Goal: Task Accomplishment & Management: Complete application form

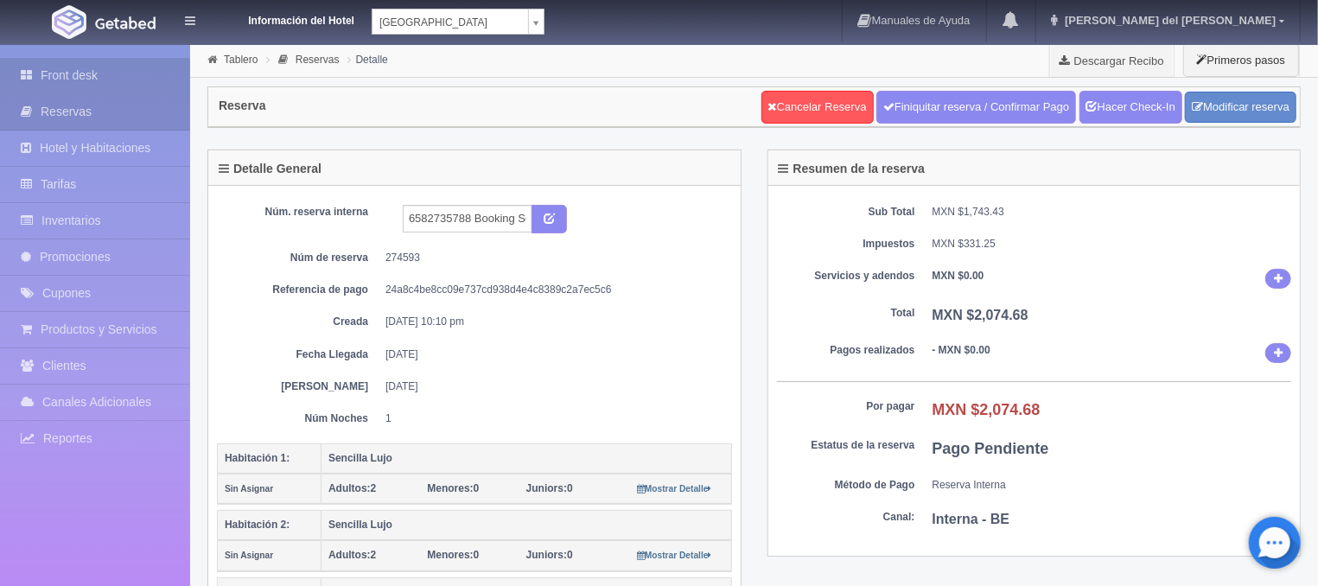
click at [116, 81] on link "Front desk" at bounding box center [95, 75] width 190 height 35
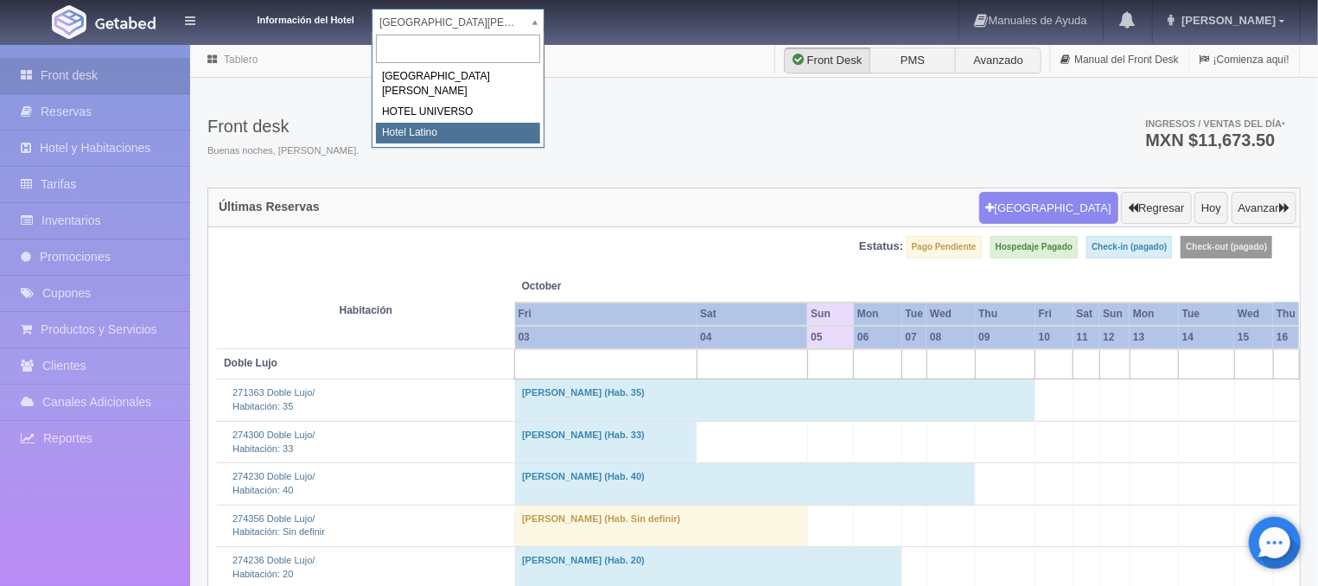
select select "625"
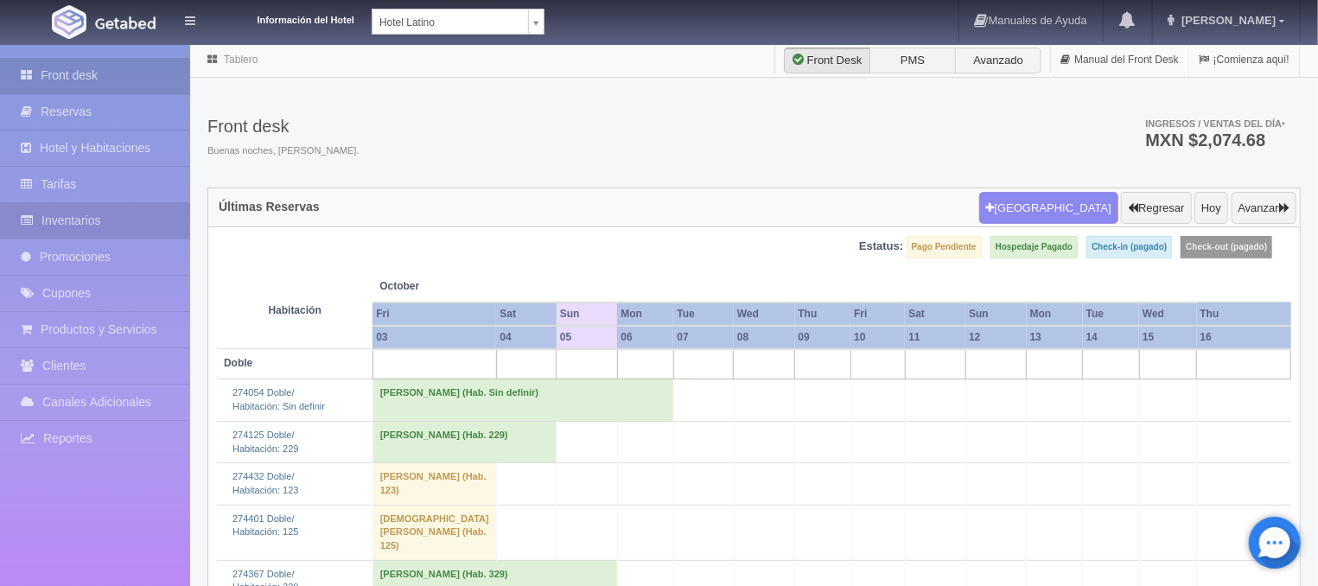
click at [75, 221] on link "Inventarios" at bounding box center [95, 220] width 190 height 35
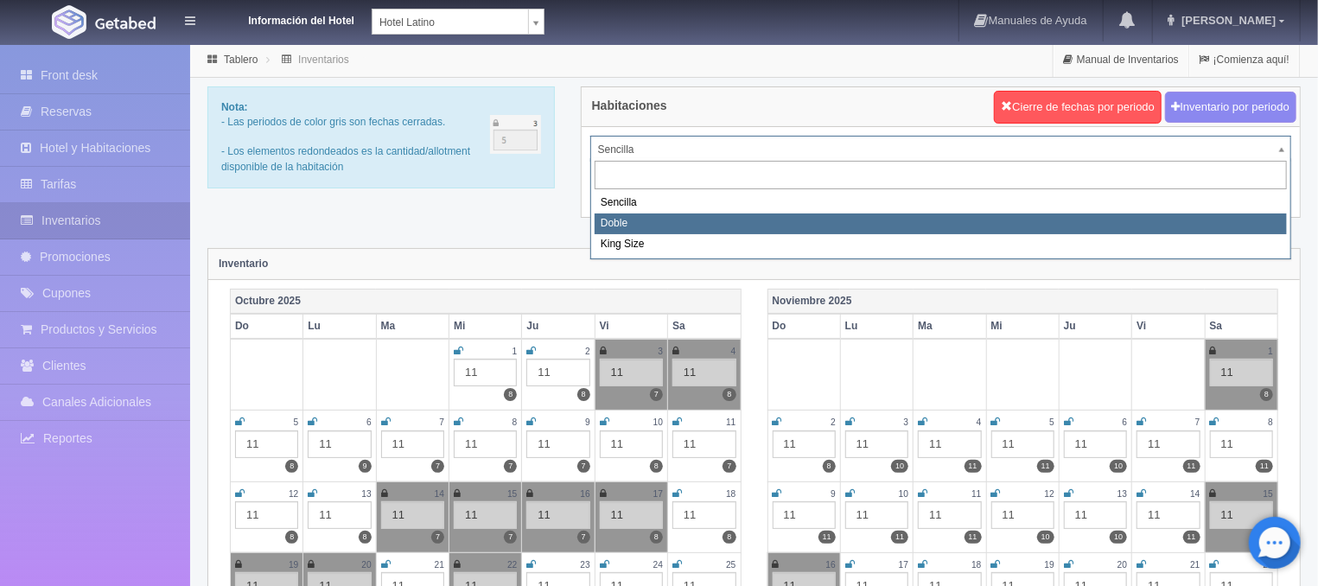
select select "2159"
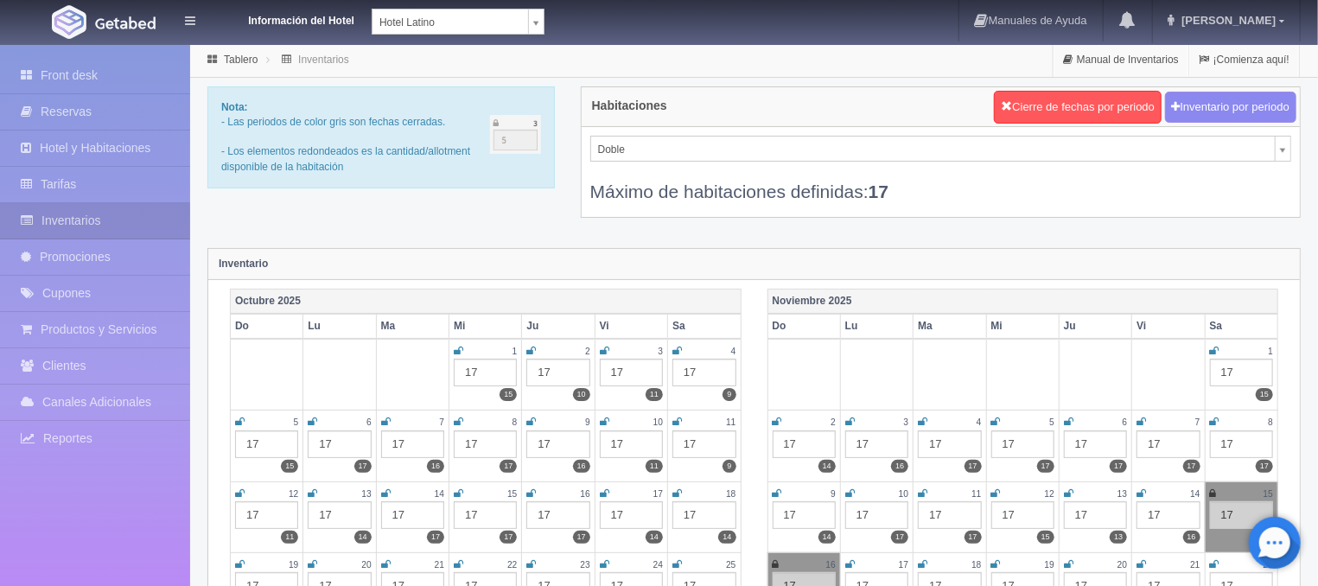
click at [677, 348] on icon at bounding box center [677, 351] width 10 height 10
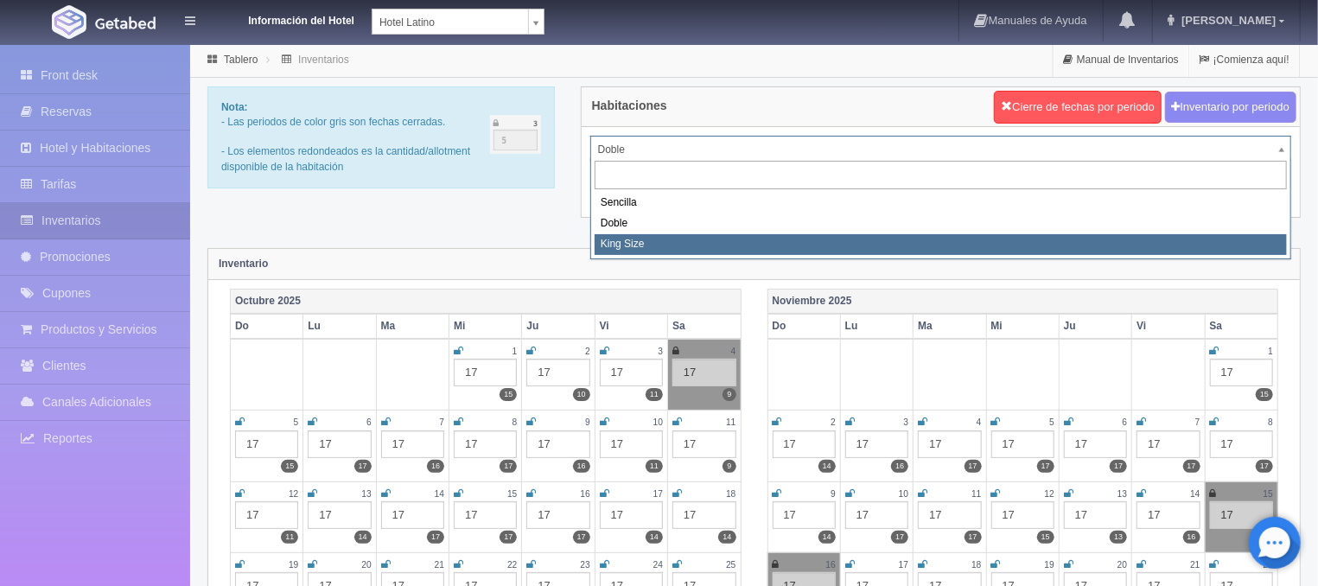
select select "2160"
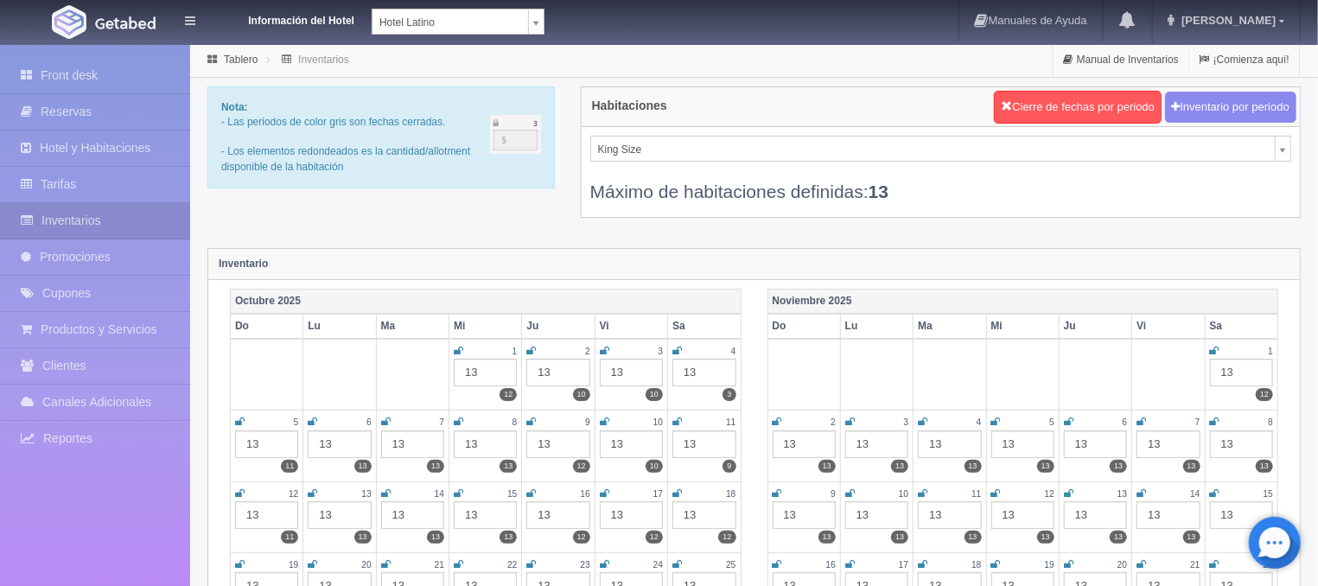
click at [676, 347] on icon at bounding box center [677, 351] width 10 height 10
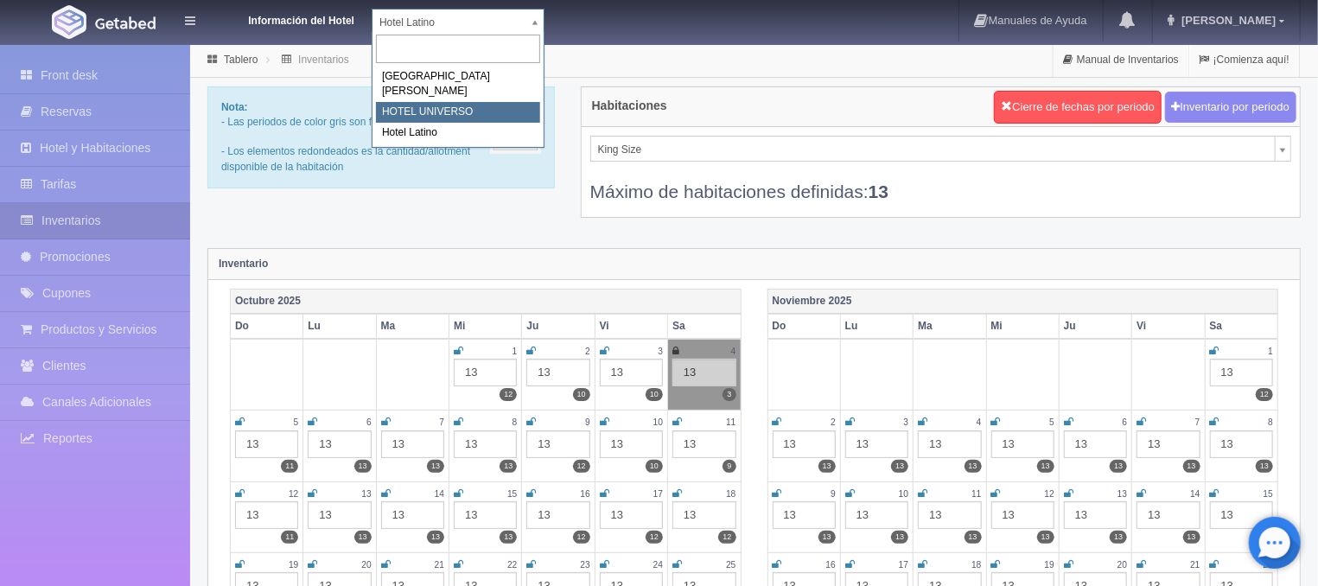
select select "358"
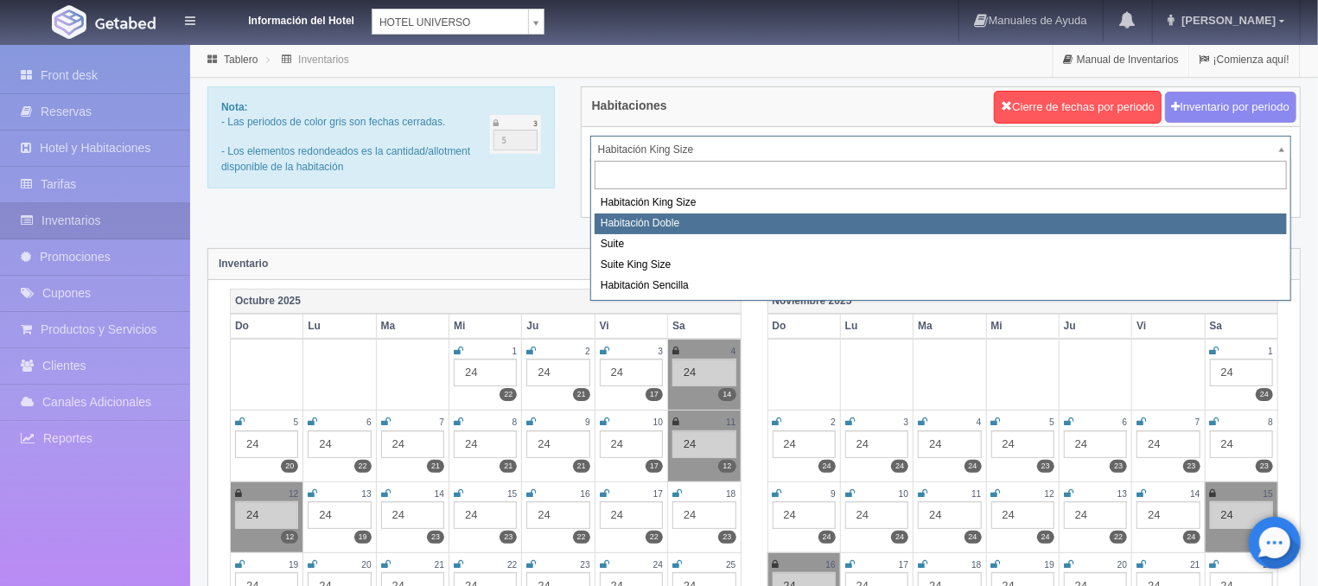
select select "583"
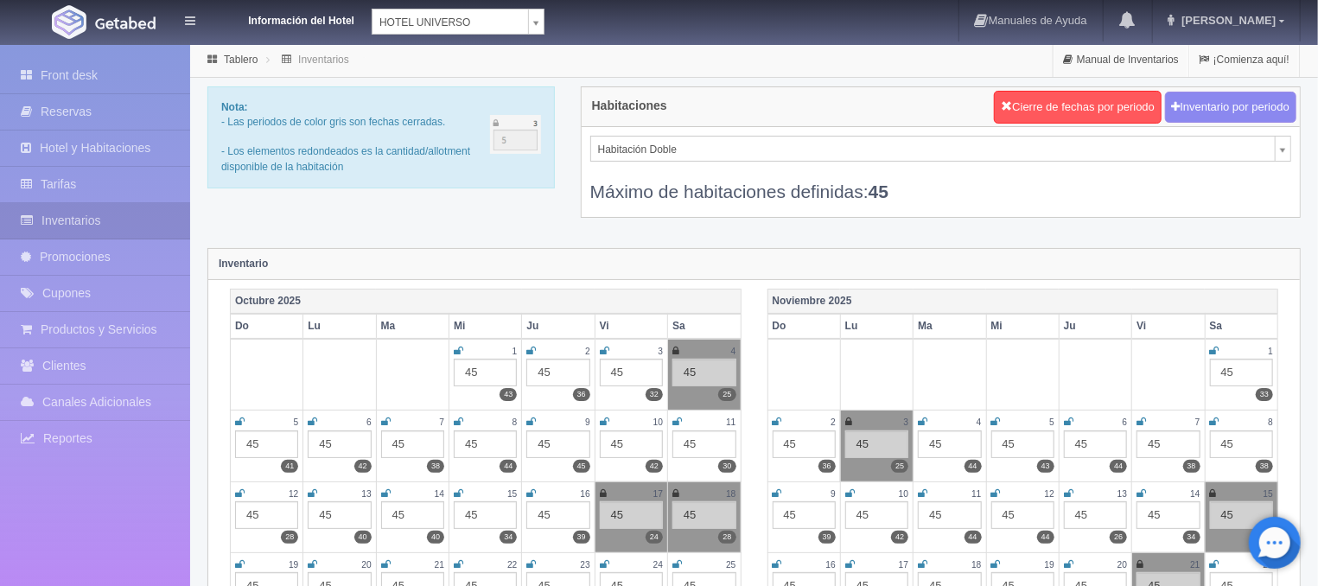
click at [676, 421] on icon at bounding box center [677, 421] width 10 height 10
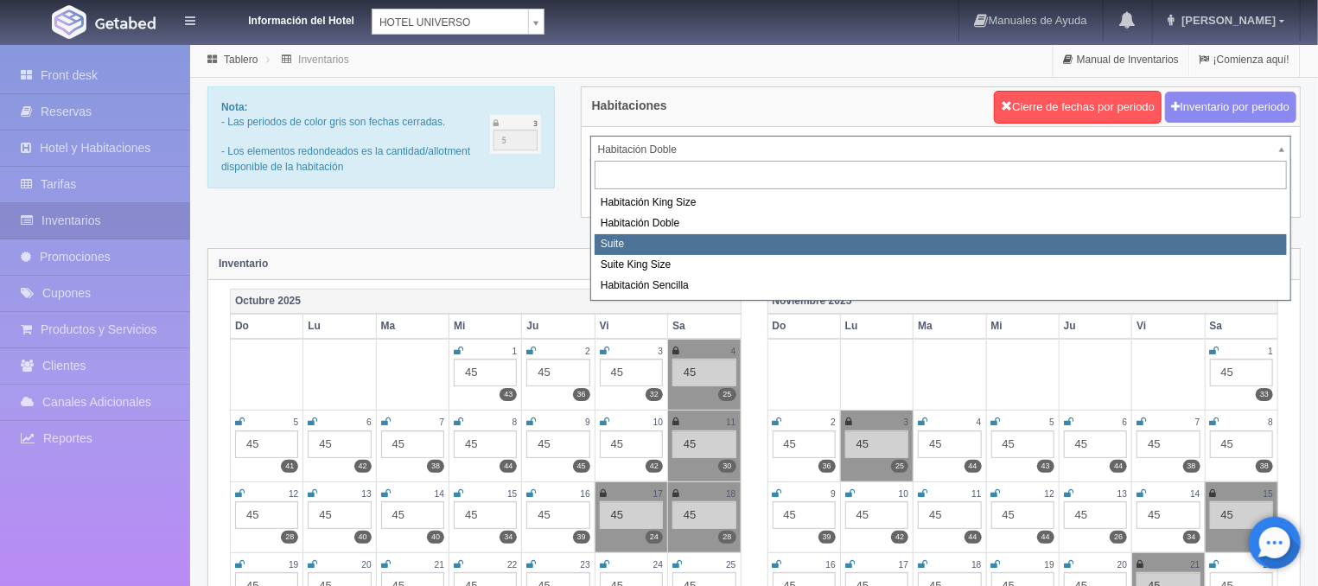
select select "584"
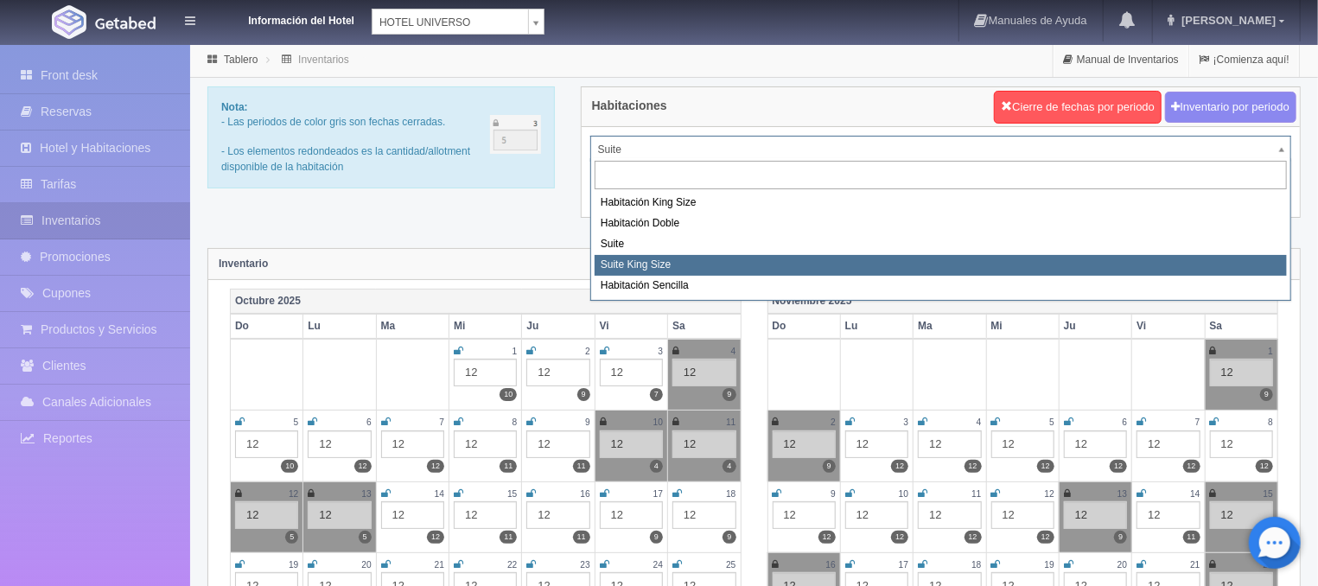
select select "588"
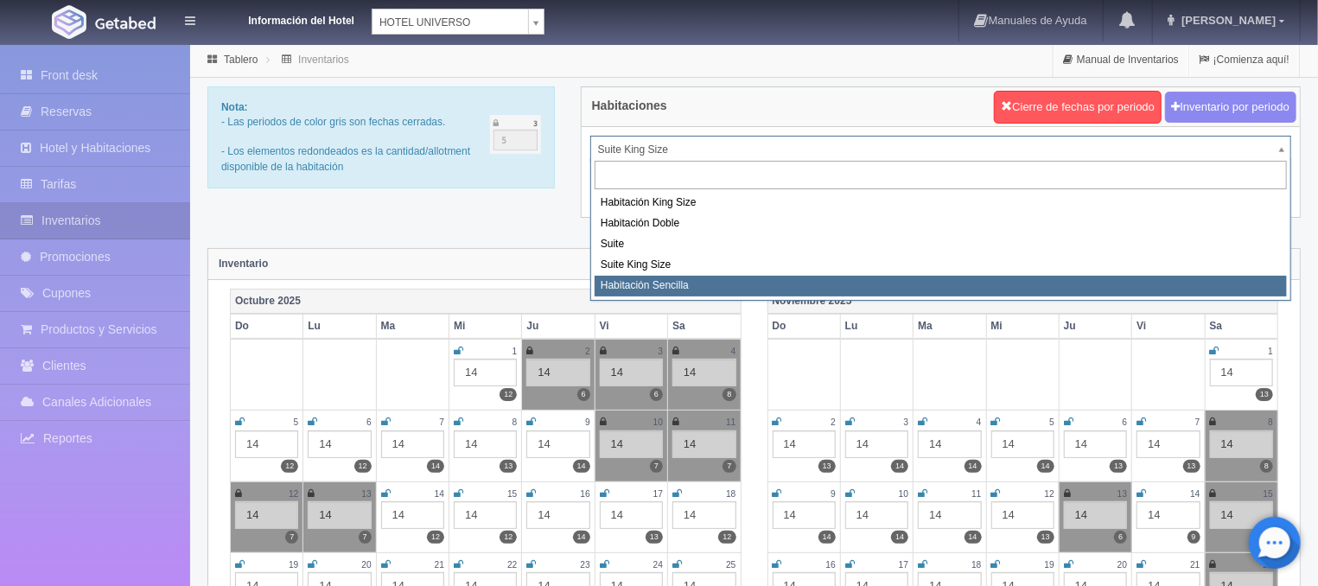
select select "2174"
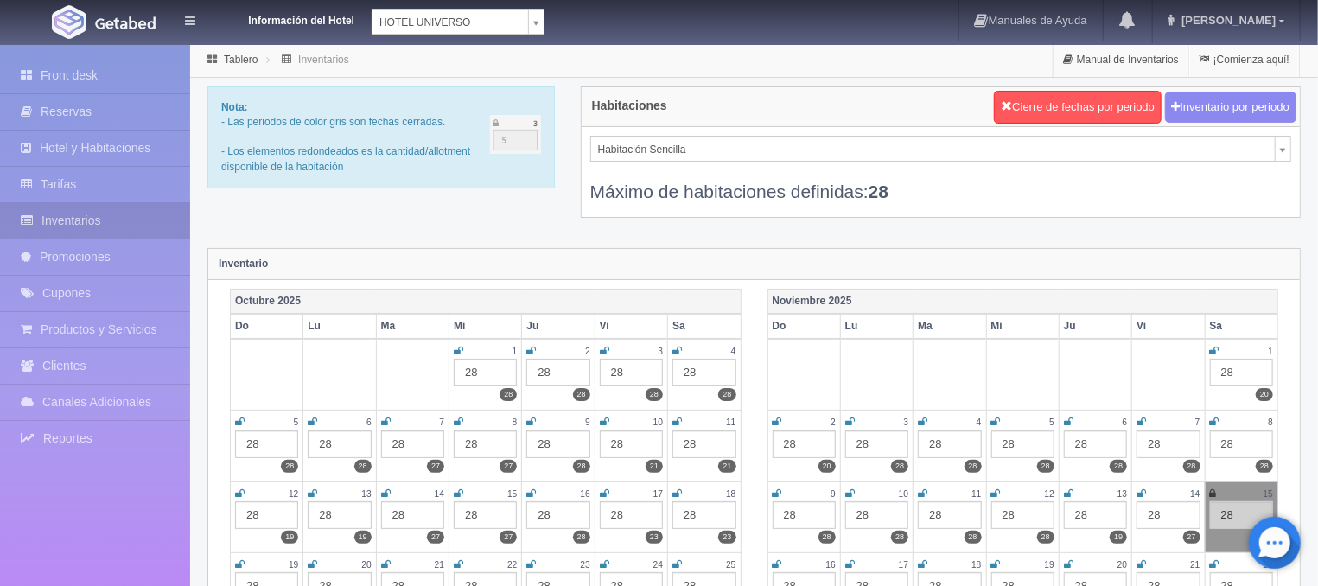
click at [677, 354] on icon at bounding box center [677, 351] width 10 height 10
click at [673, 419] on icon at bounding box center [677, 421] width 10 height 10
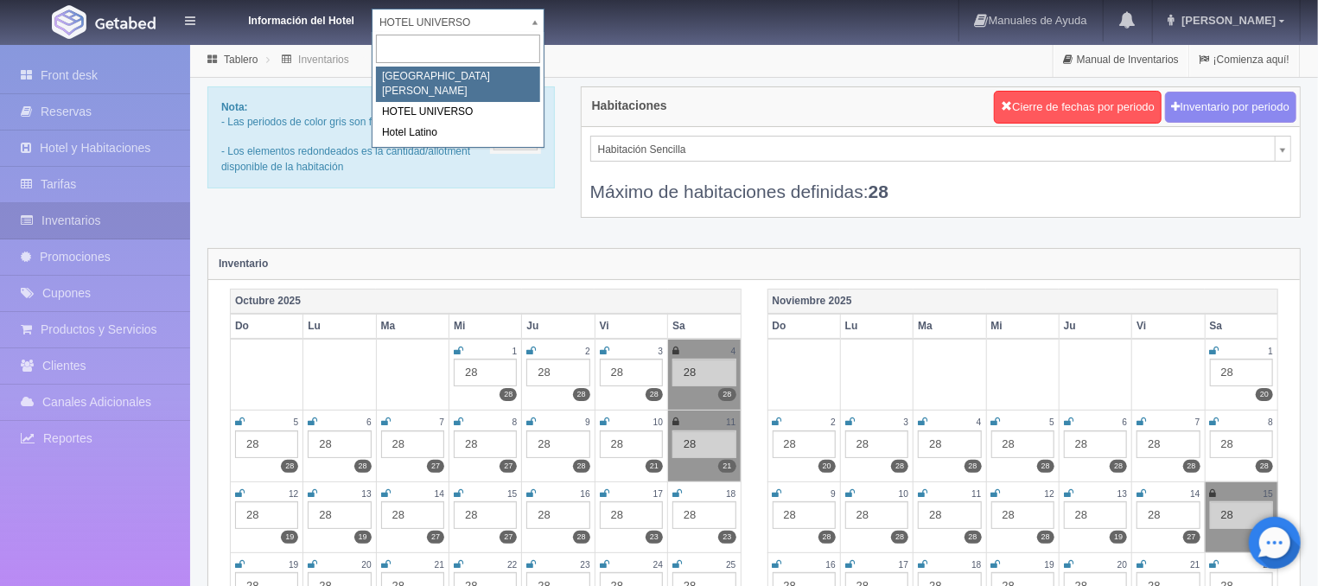
select select "357"
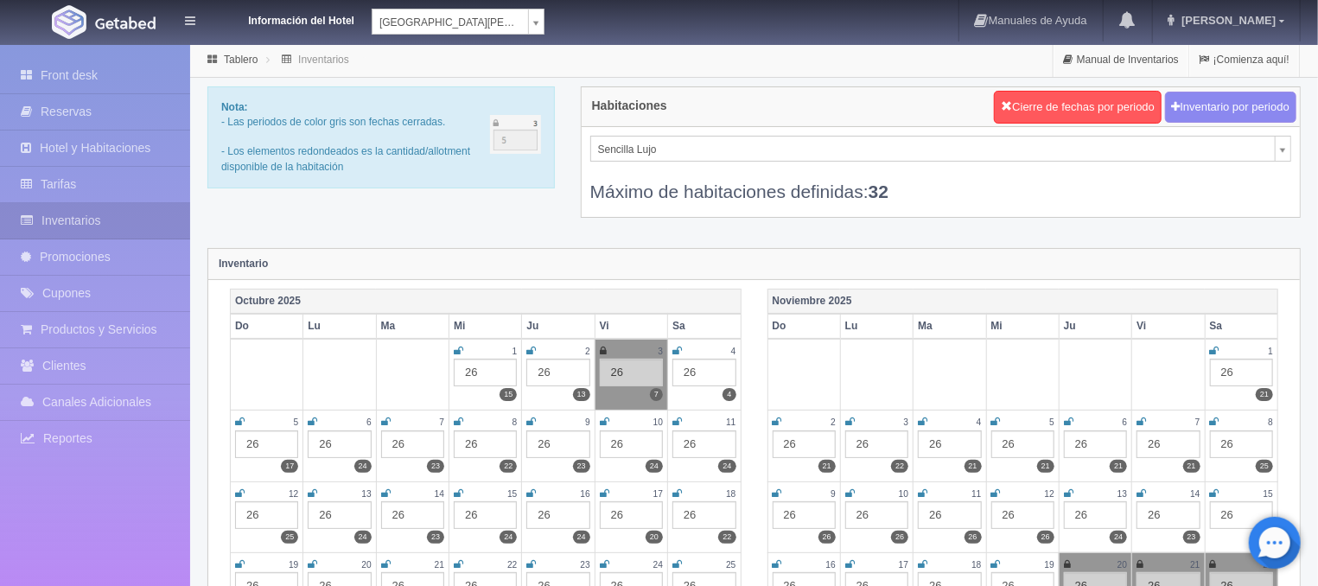
click at [677, 348] on icon at bounding box center [677, 351] width 10 height 10
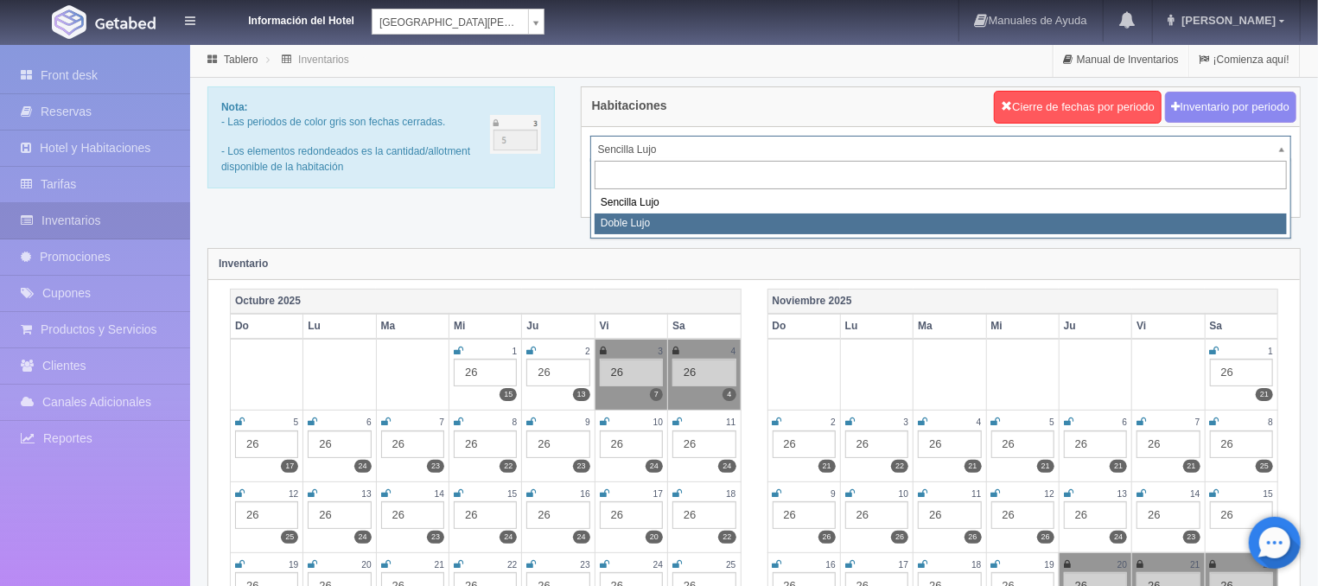
select select "577"
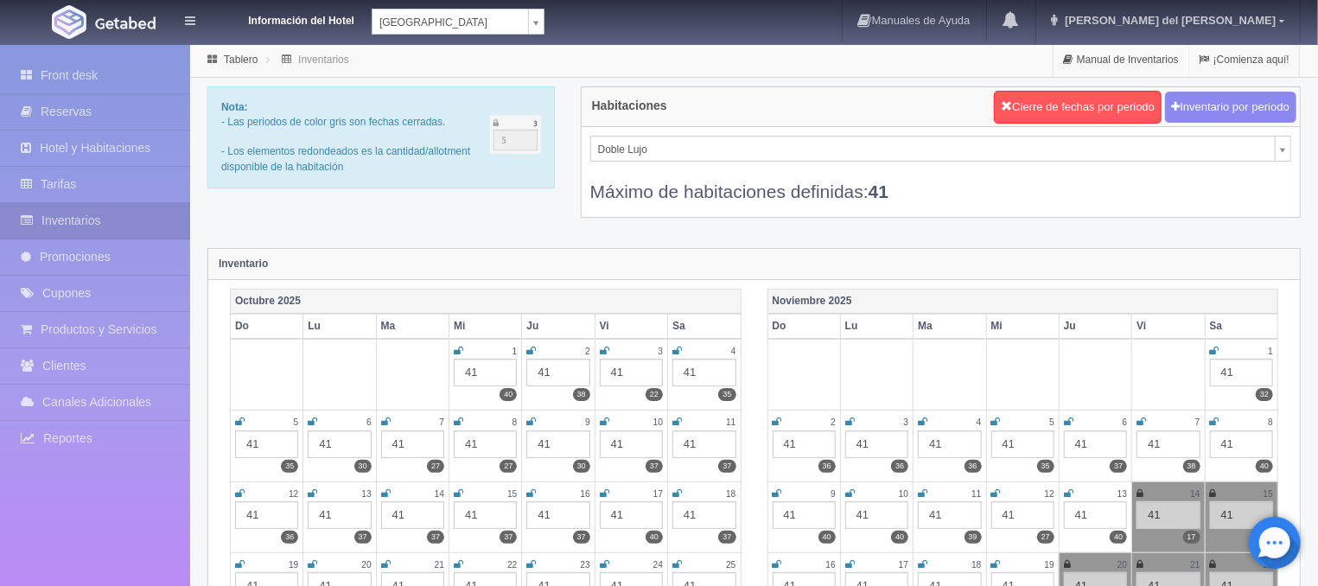
click at [677, 353] on icon at bounding box center [677, 351] width 10 height 10
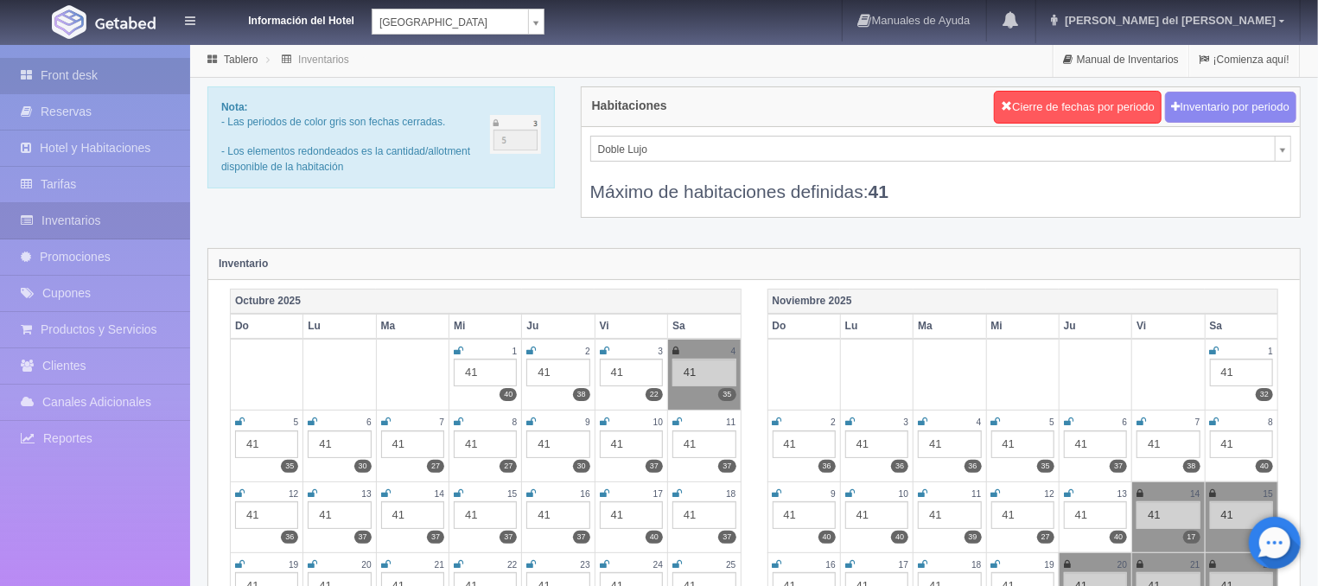
click at [83, 77] on link "Front desk" at bounding box center [95, 75] width 190 height 35
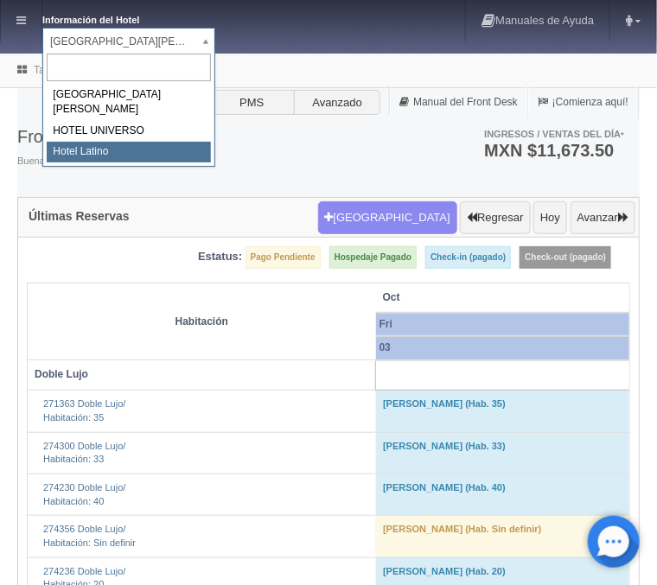
select select "625"
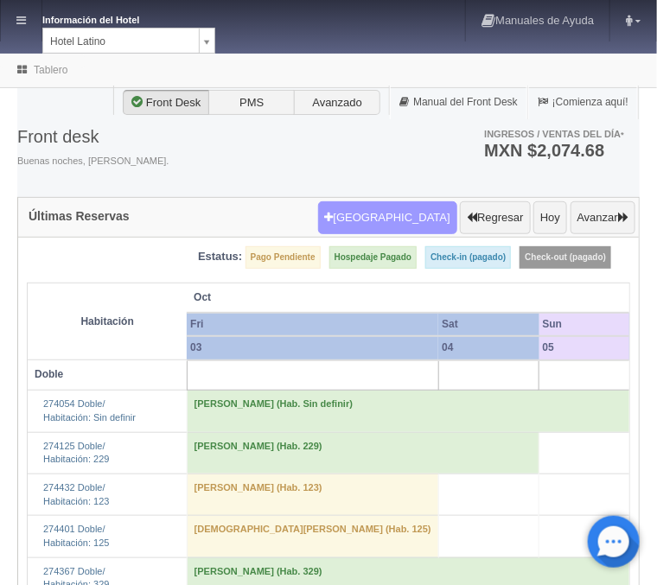
click at [418, 228] on button "Nueva Reserva" at bounding box center [387, 217] width 139 height 33
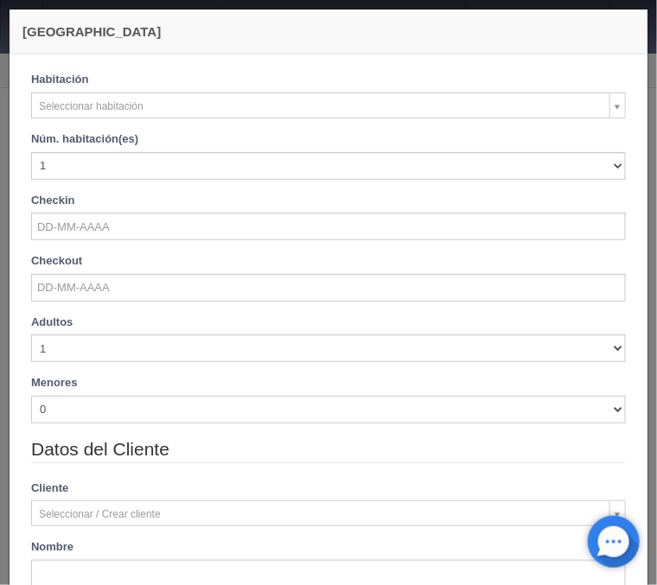
checkbox input "false"
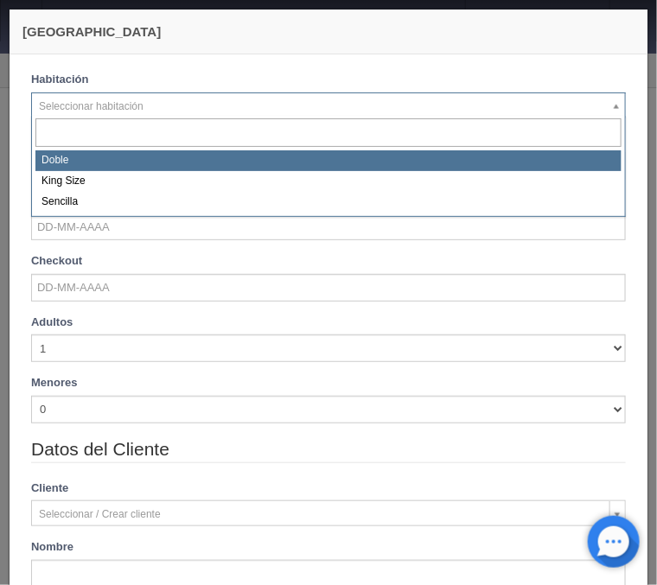
select select "2159"
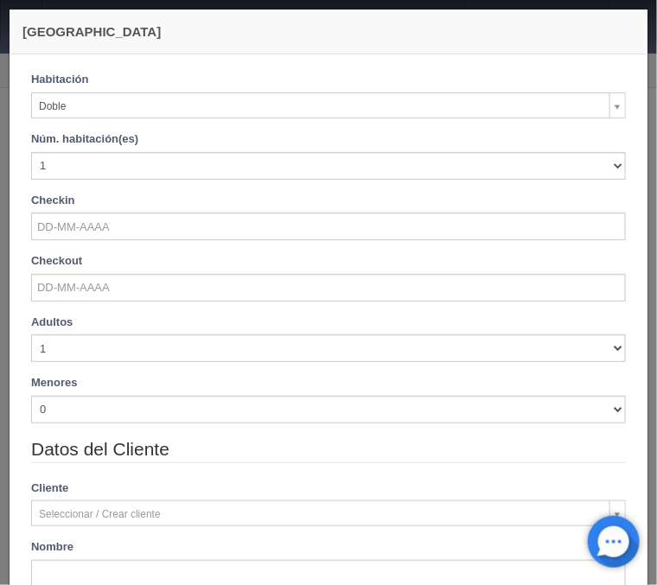
checkbox input "false"
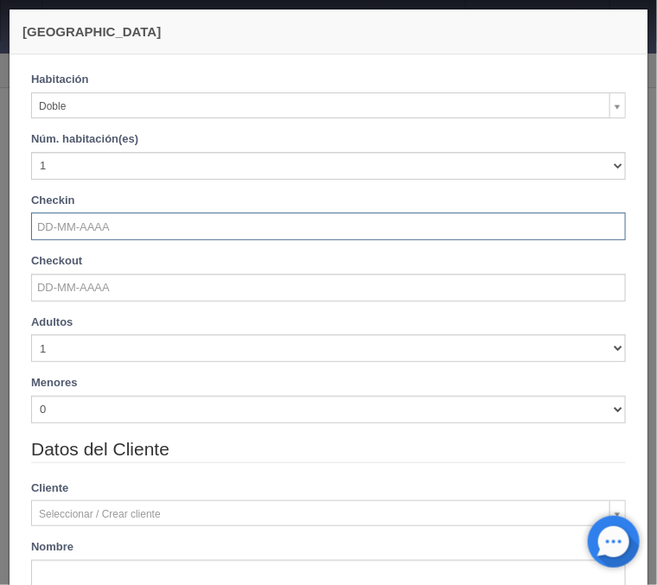
click at [84, 233] on input "text" at bounding box center [328, 227] width 594 height 28
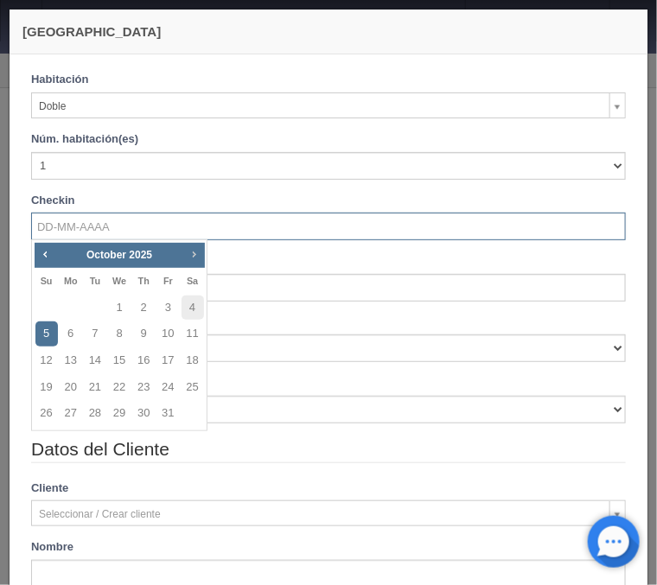
click at [196, 256] on span "Next" at bounding box center [194, 254] width 14 height 14
click at [188, 363] on link "20" at bounding box center [192, 360] width 22 height 25
type input "20-12-2025"
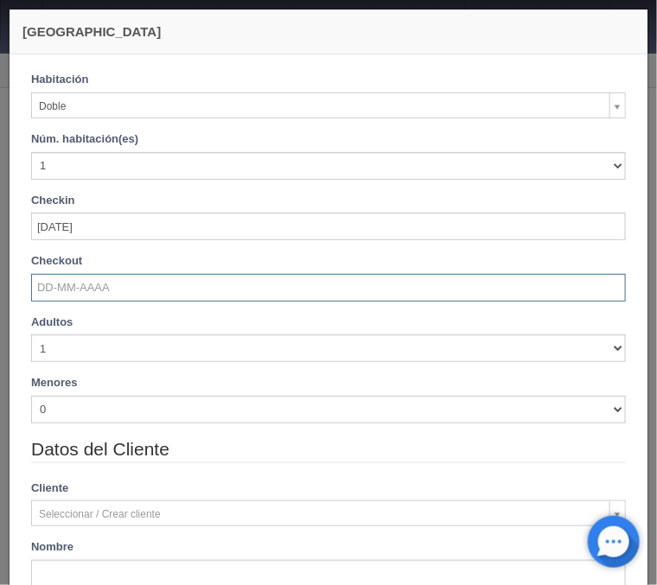
click at [89, 289] on input "text" at bounding box center [328, 288] width 594 height 28
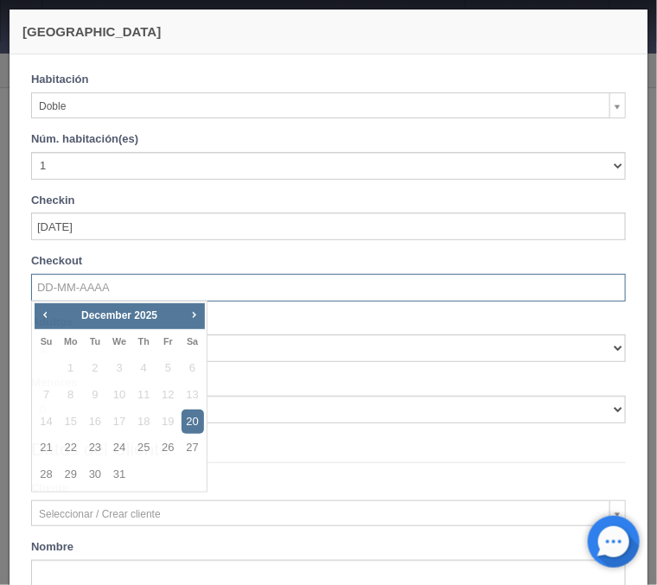
checkbox input "false"
click at [143, 449] on link "25" at bounding box center [143, 448] width 22 height 25
type input "25-12-2025"
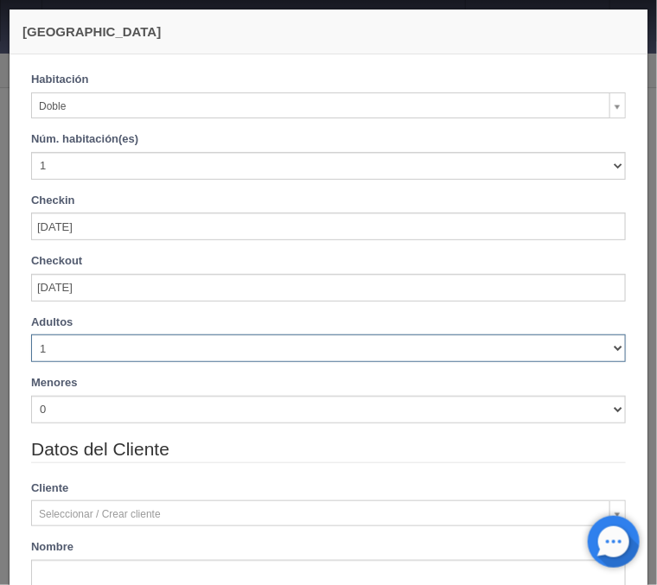
click at [31, 334] on select "1 2 3 4 5 6 7 8 9 10" at bounding box center [328, 348] width 594 height 28
checkbox input "false"
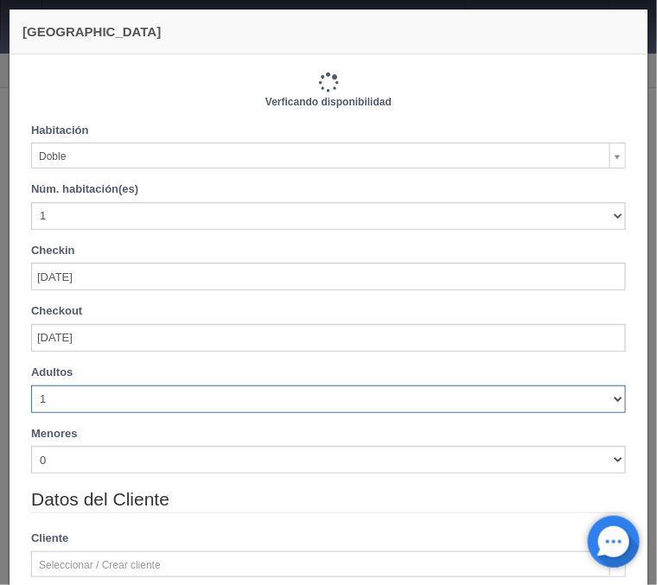
type input "3850.00"
checkbox input "false"
select select "2"
click option "2" at bounding box center [0, 0] width 0 height 0
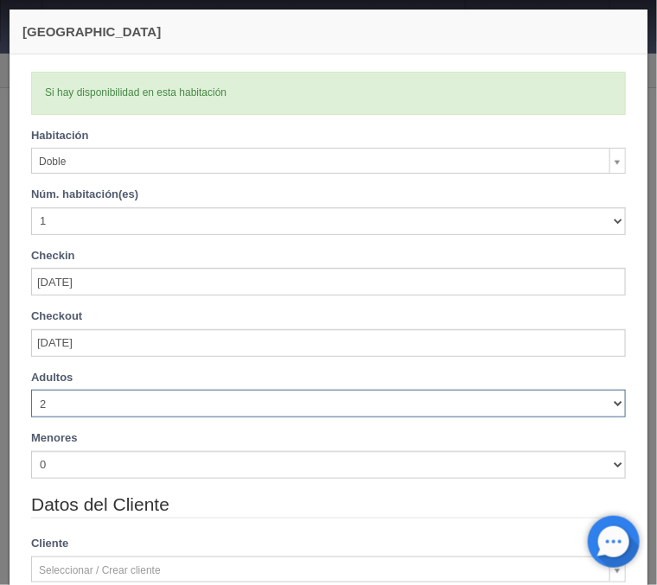
checkbox input "false"
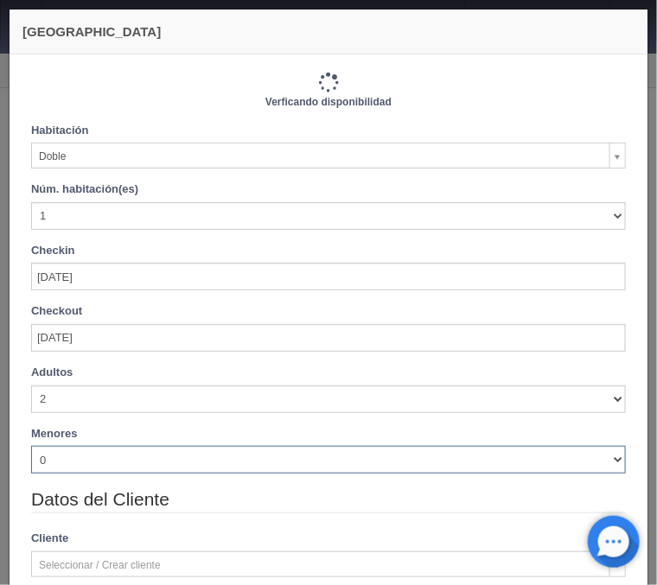
click at [31, 446] on select "0 1 2 3 4 5 6 7 8 9 10" at bounding box center [328, 460] width 594 height 28
type input "3850.00"
checkbox input "false"
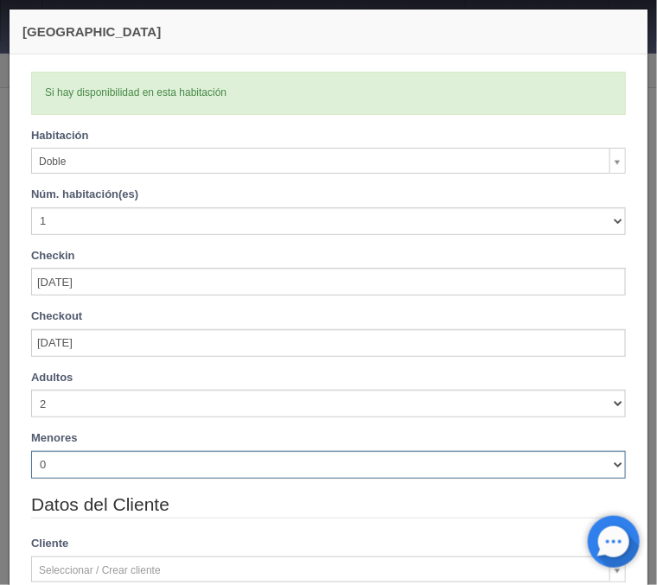
select select "1"
click option "1" at bounding box center [0, 0] width 0 height 0
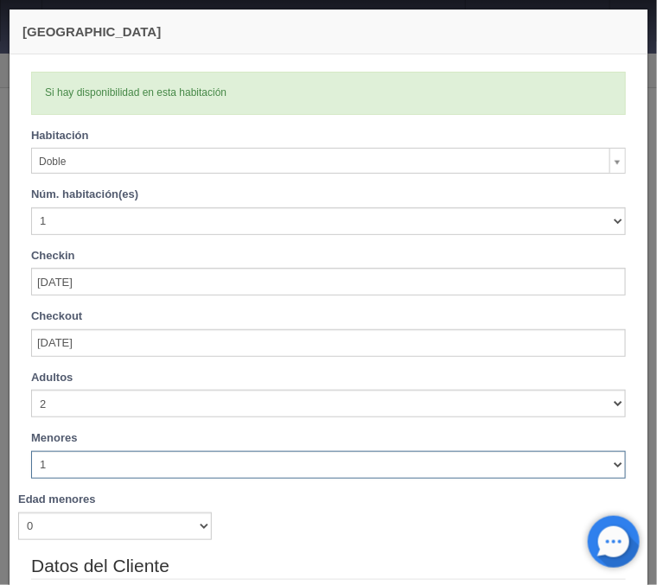
checkbox input "false"
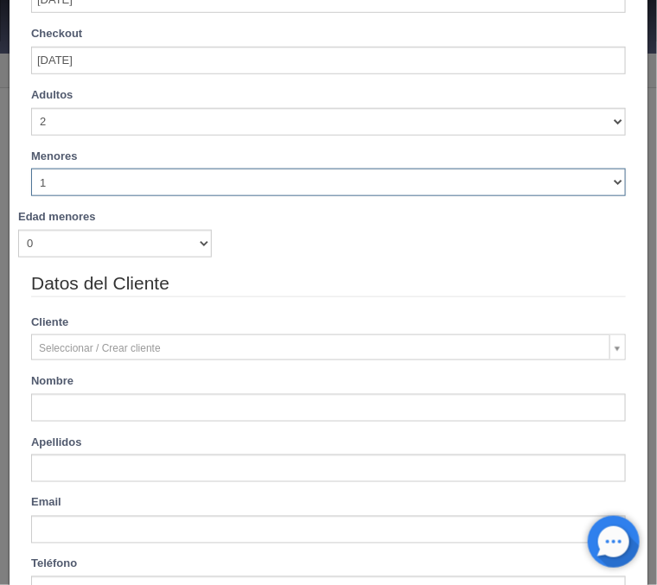
type input "3850.00"
checkbox input "false"
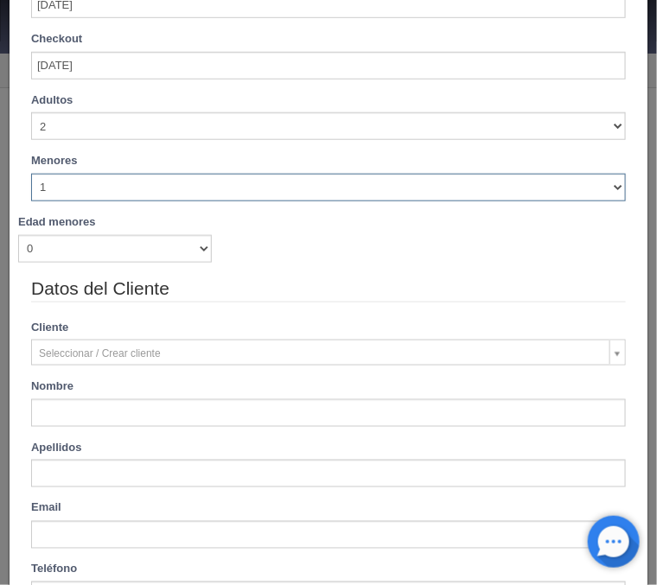
scroll to position [284, 0]
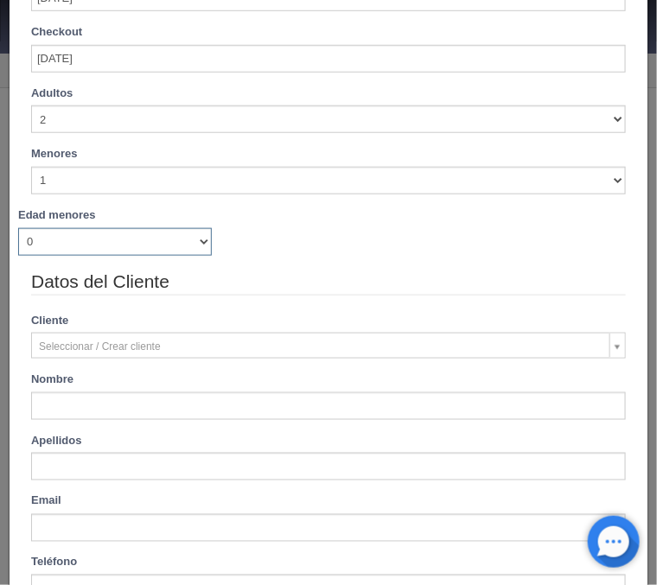
click at [18, 228] on select "0 1 2 3 4 5 6 7 8 9 10 11 12 13 14 15 16 17 18" at bounding box center [115, 242] width 194 height 28
select select "7"
click option "7" at bounding box center [0, 0] width 0 height 0
checkbox input "false"
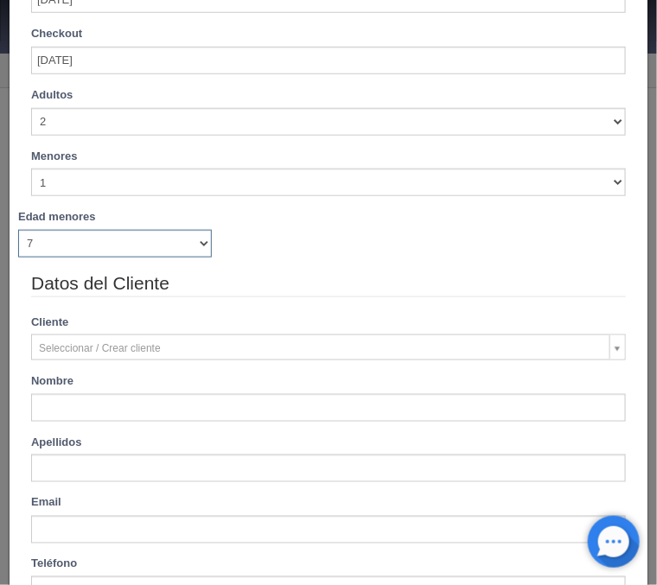
type input "4350.00"
checkbox input "false"
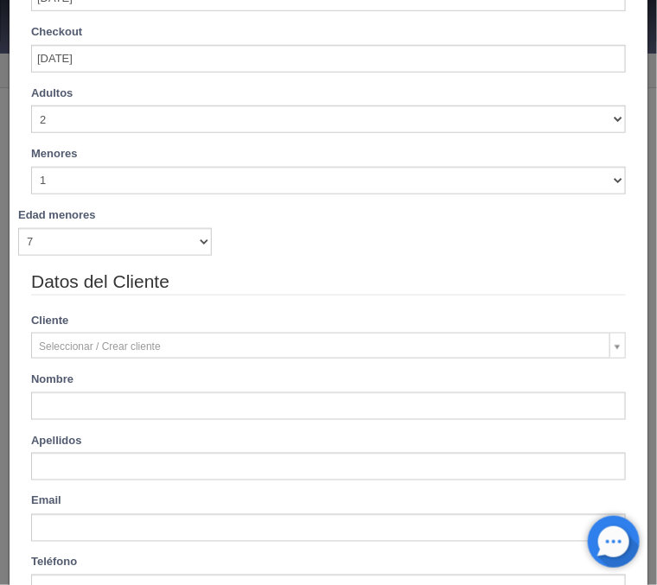
type input "Victor Manuel"
type input "Chavez Acosta"
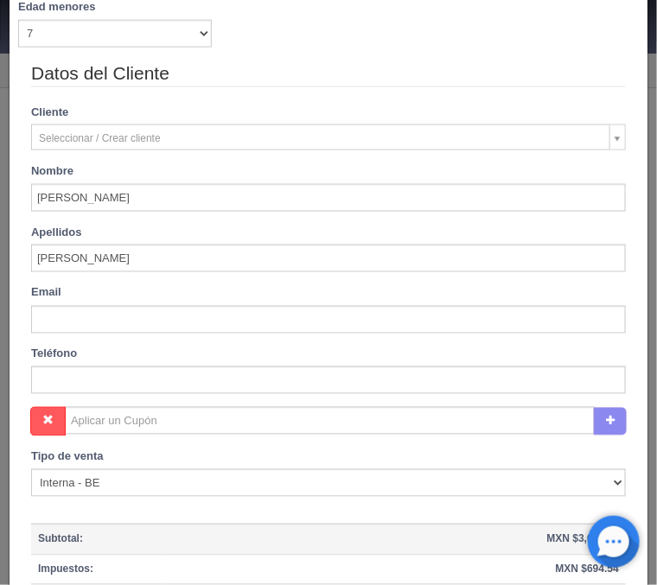
scroll to position [632, 0]
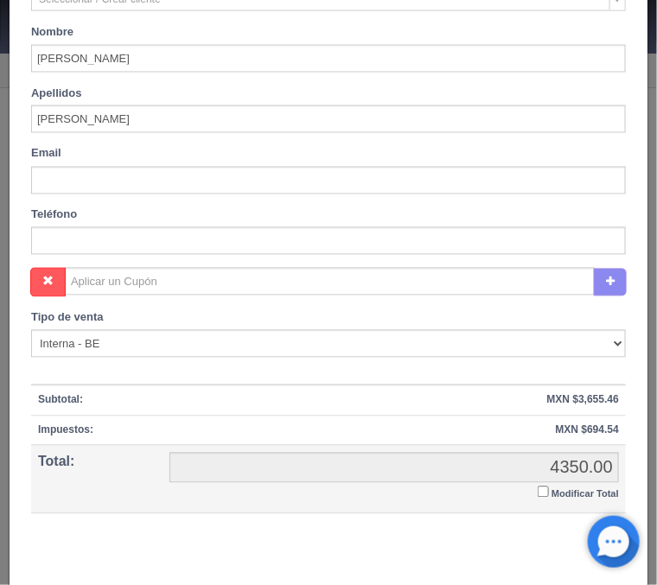
click at [543, 493] on input "Modificar Total" at bounding box center [542, 491] width 11 height 11
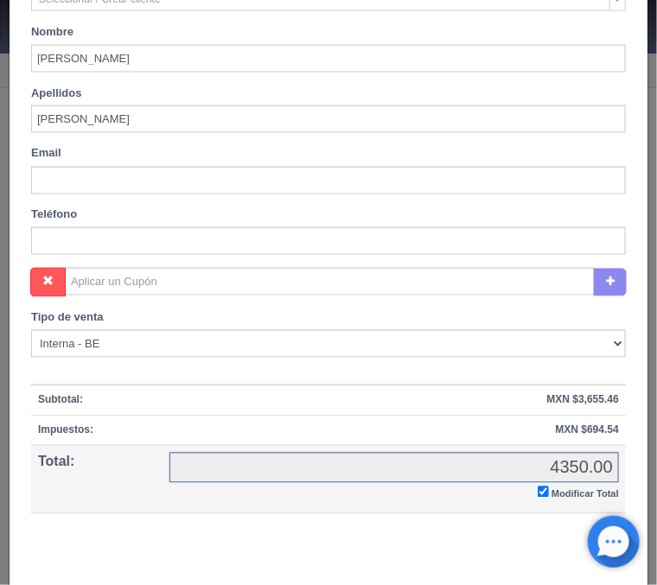
checkbox input "true"
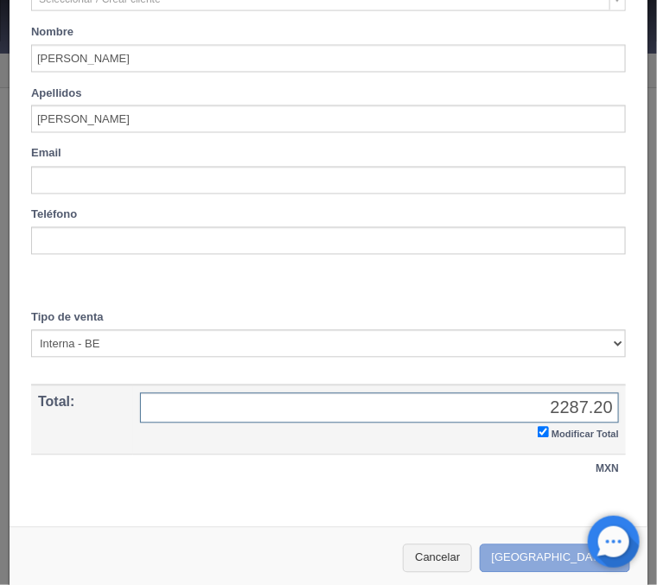
type input "2287.20"
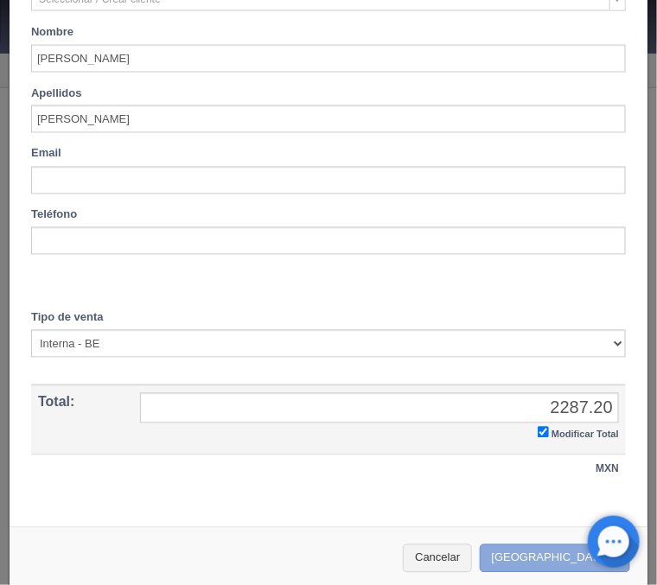
click at [562, 561] on button "[GEOGRAPHIC_DATA]" at bounding box center [555, 558] width 150 height 29
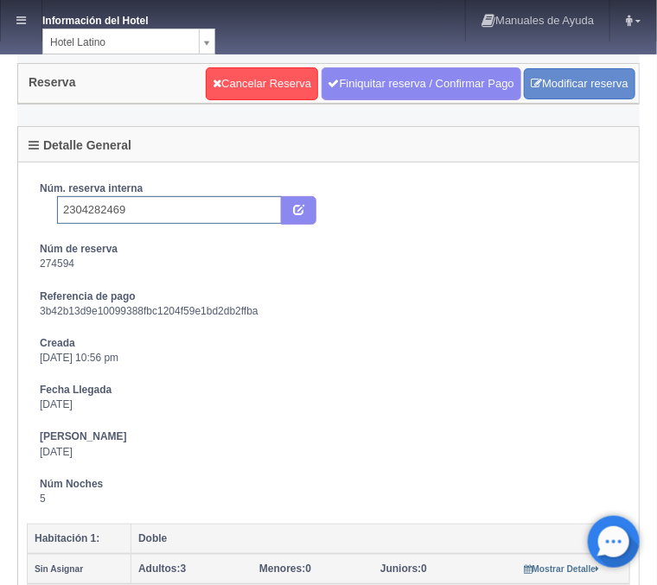
click at [155, 213] on input "2304282469" at bounding box center [169, 210] width 225 height 28
type input "2304282469 Expedia"
click at [302, 212] on icon "submit" at bounding box center [298, 208] width 11 height 11
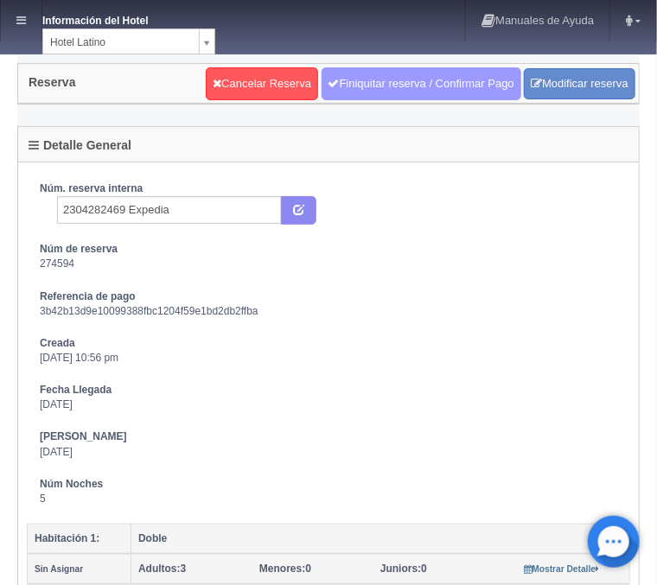
click at [372, 83] on link "Finiquitar reserva / Confirmar Pago" at bounding box center [421, 83] width 200 height 33
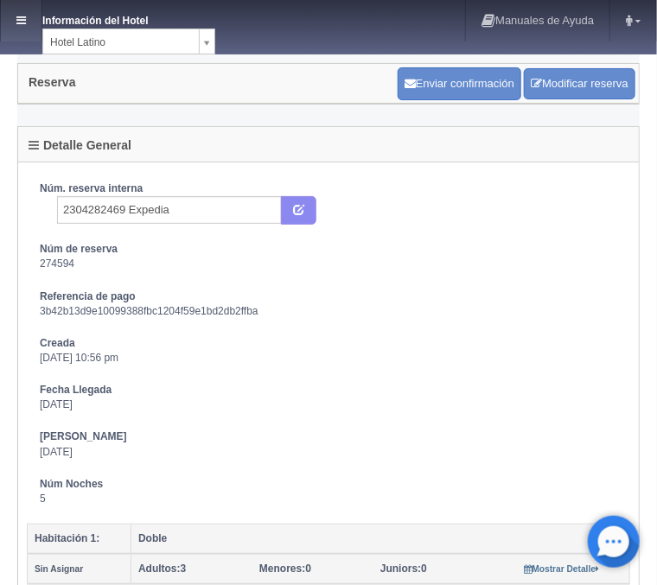
click at [35, 20] on link at bounding box center [21, 20] width 41 height 41
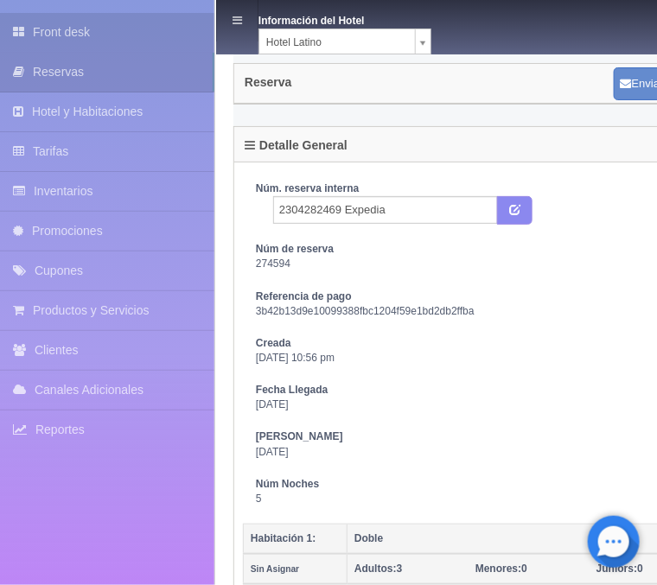
click at [127, 29] on link "Front desk" at bounding box center [107, 32] width 214 height 39
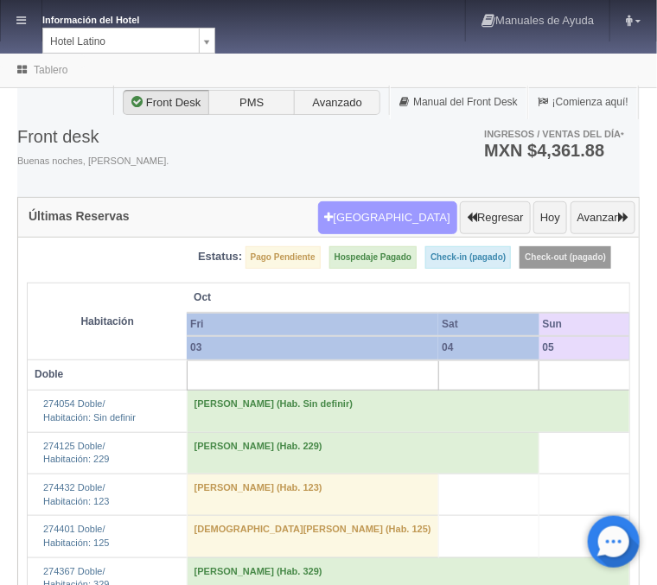
click at [425, 222] on button "Nueva Reserva" at bounding box center [387, 217] width 139 height 33
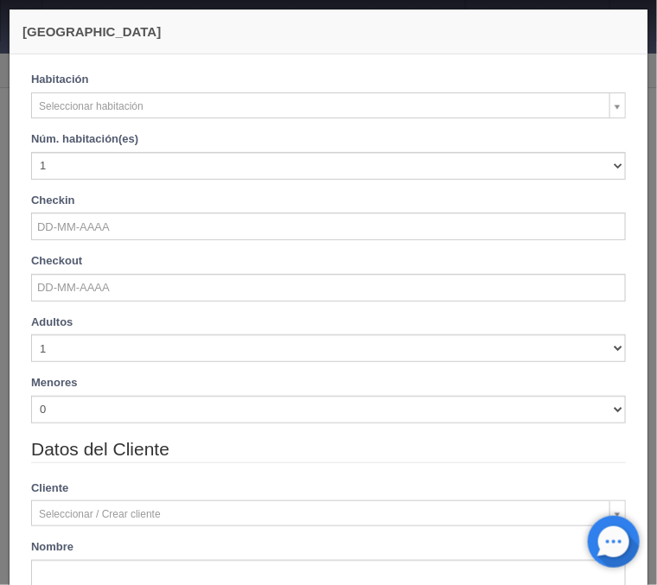
checkbox input "false"
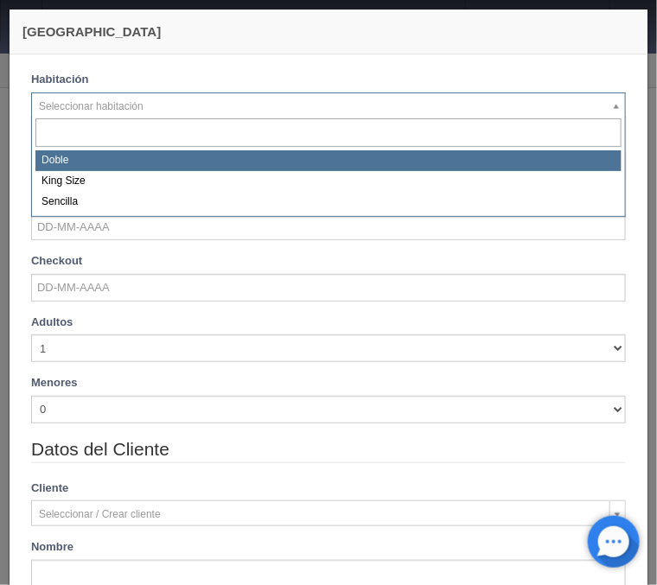
select select "2159"
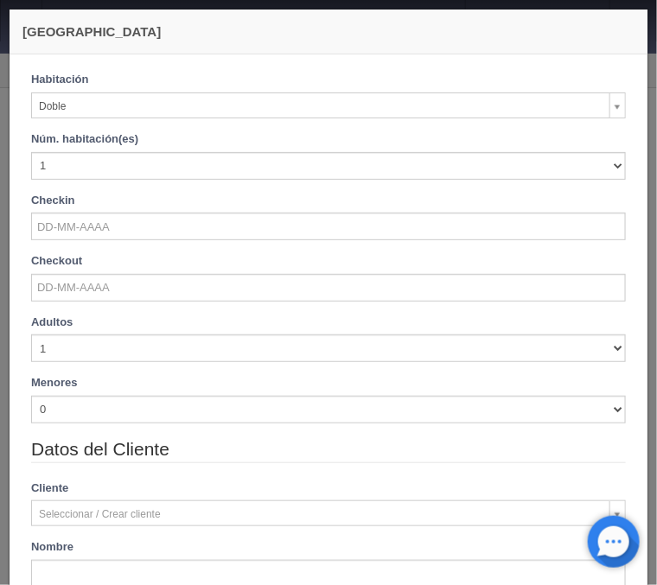
checkbox input "false"
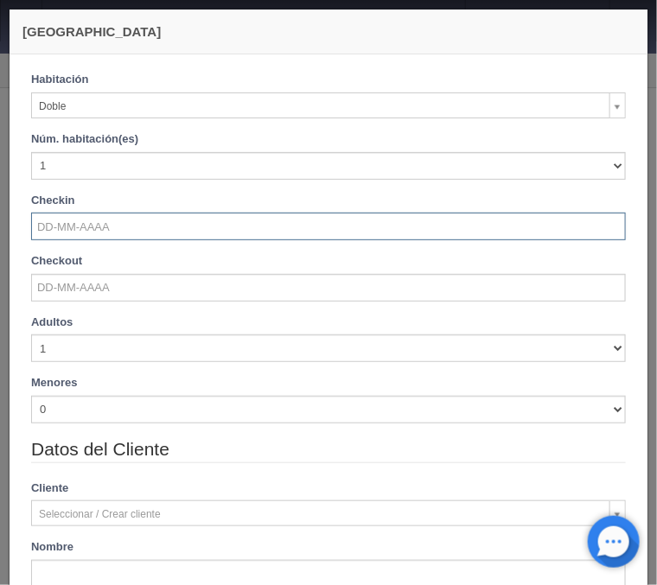
click at [100, 233] on input "text" at bounding box center [328, 227] width 594 height 28
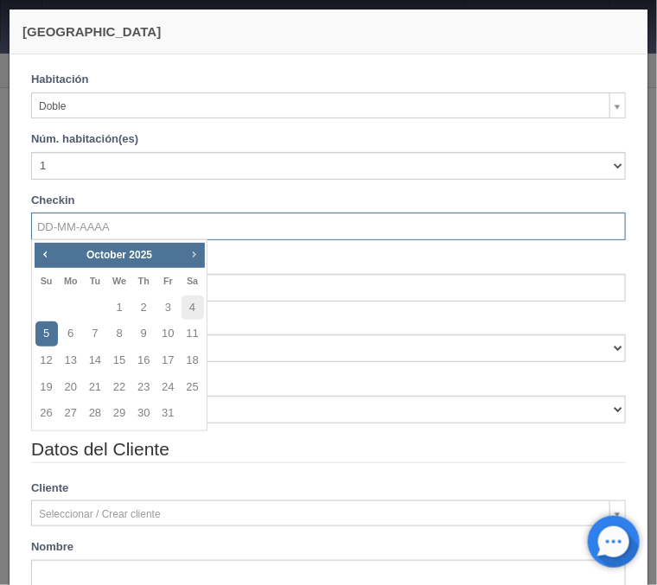
click at [191, 251] on span "Next" at bounding box center [194, 254] width 14 height 14
click at [38, 251] on link "Prev" at bounding box center [45, 254] width 19 height 19
click at [187, 359] on link "20" at bounding box center [192, 360] width 22 height 25
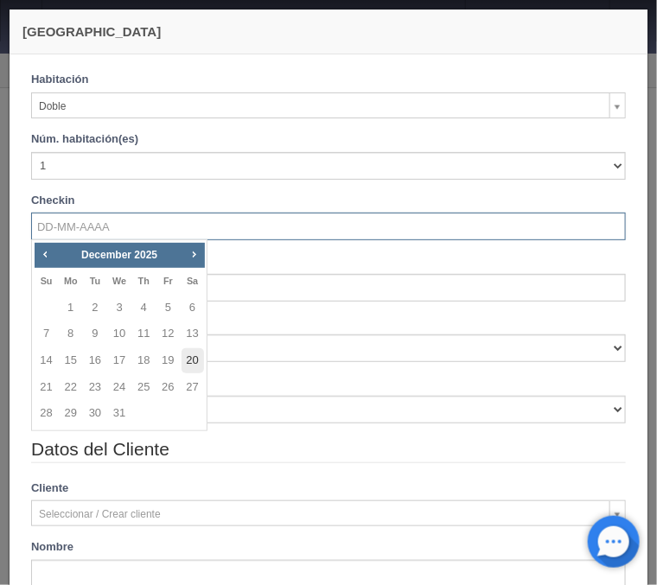
type input "20-12-2025"
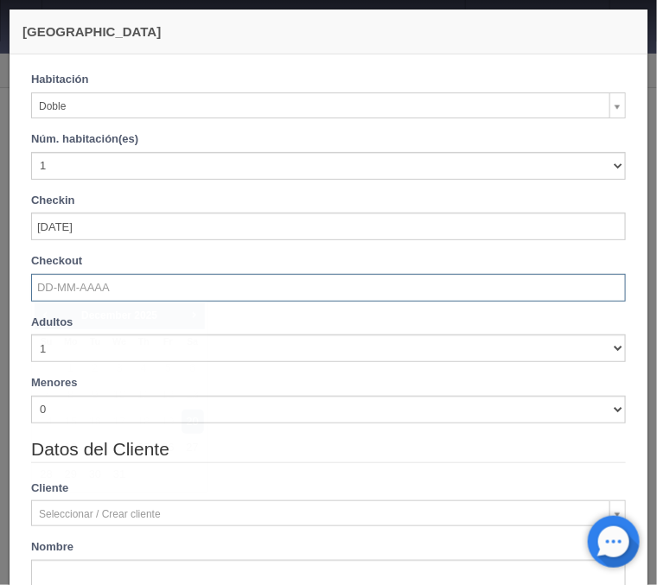
click at [90, 290] on input "text" at bounding box center [328, 288] width 594 height 28
checkbox input "false"
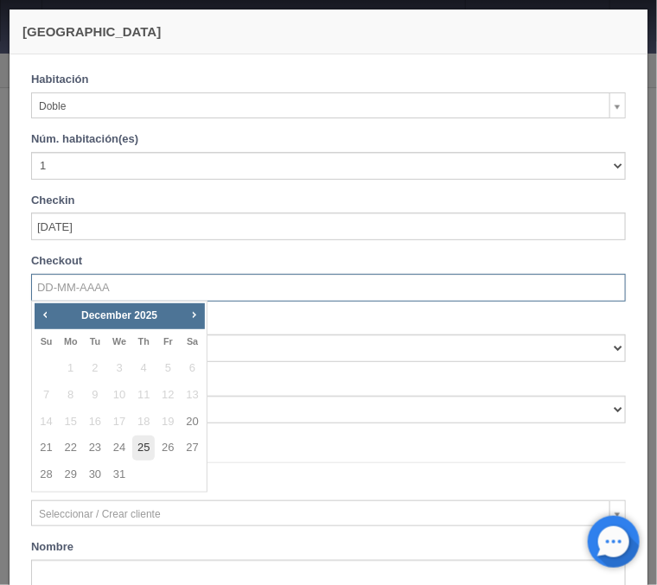
click at [138, 442] on link "25" at bounding box center [143, 448] width 22 height 25
type input "25-12-2025"
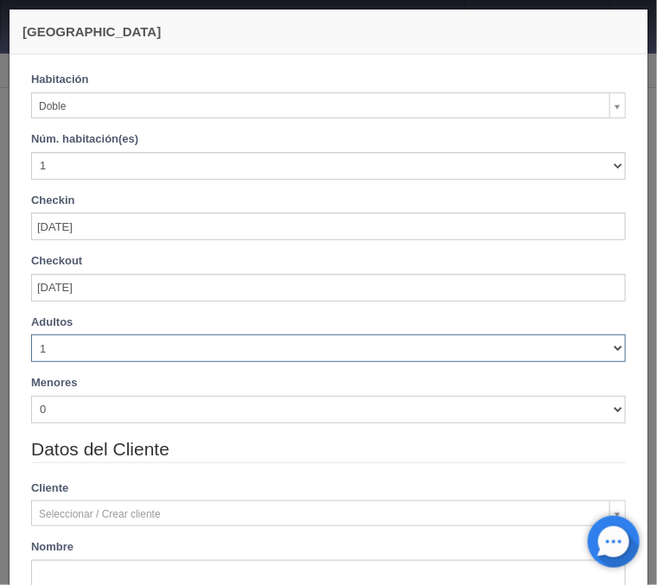
checkbox input "false"
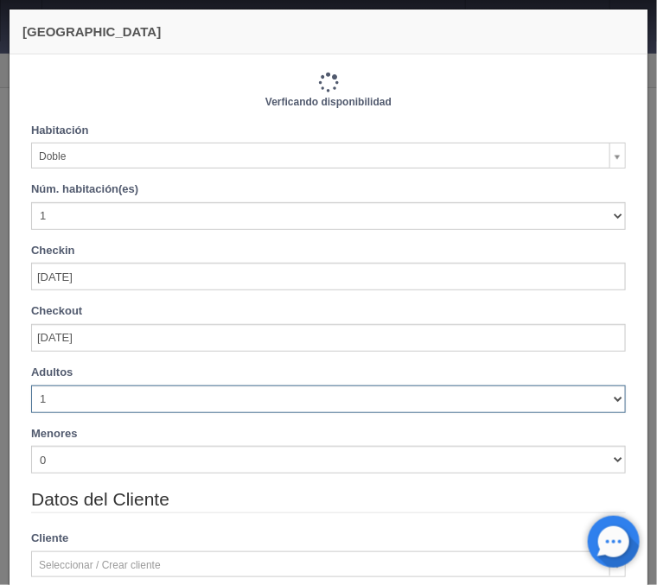
select select "2"
click option "2" at bounding box center [0, 0] width 0 height 0
type input "3850.00"
checkbox input "false"
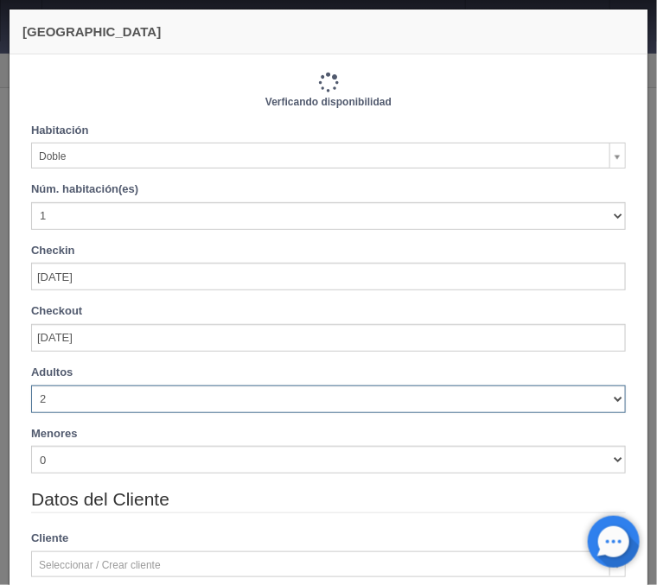
type input "3850.00"
checkbox input "false"
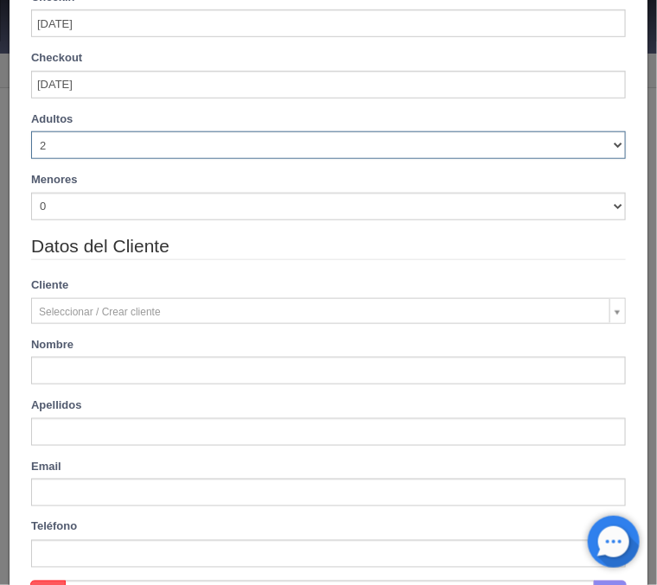
scroll to position [347, 0]
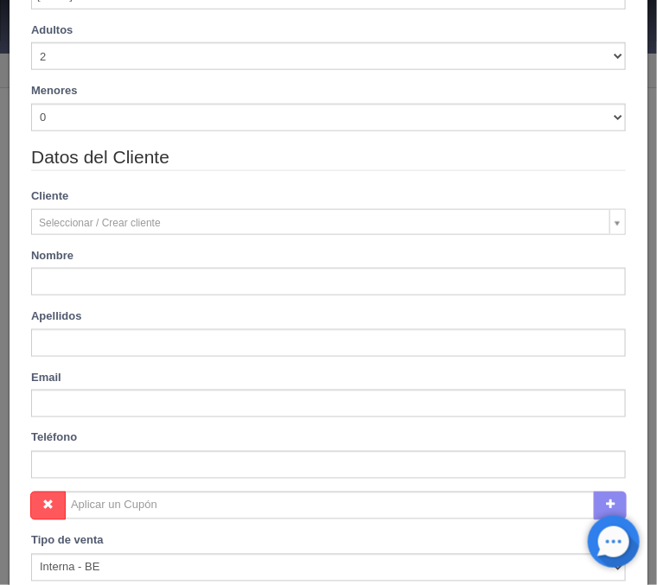
type input "Victor Manuel"
type input "Chavez Acosta"
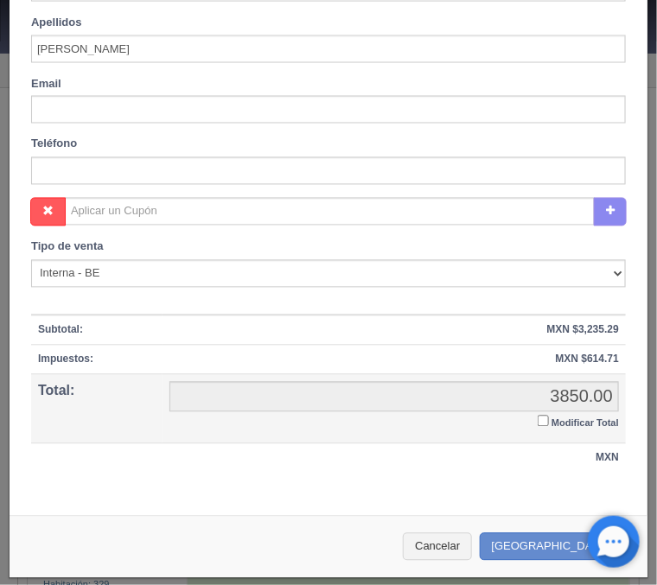
scroll to position [643, 0]
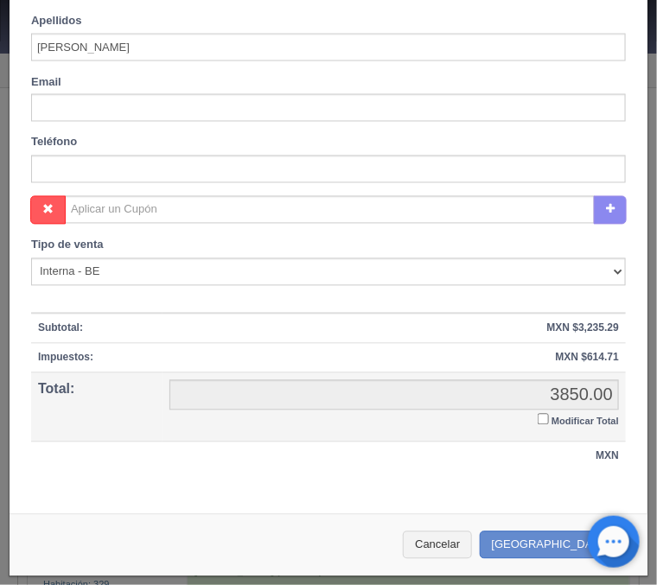
click at [546, 418] on input "Modificar Total" at bounding box center [542, 419] width 11 height 11
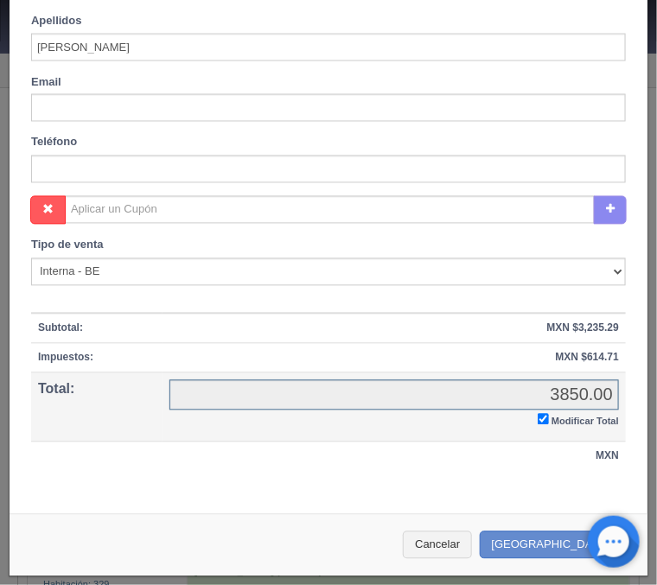
checkbox input "true"
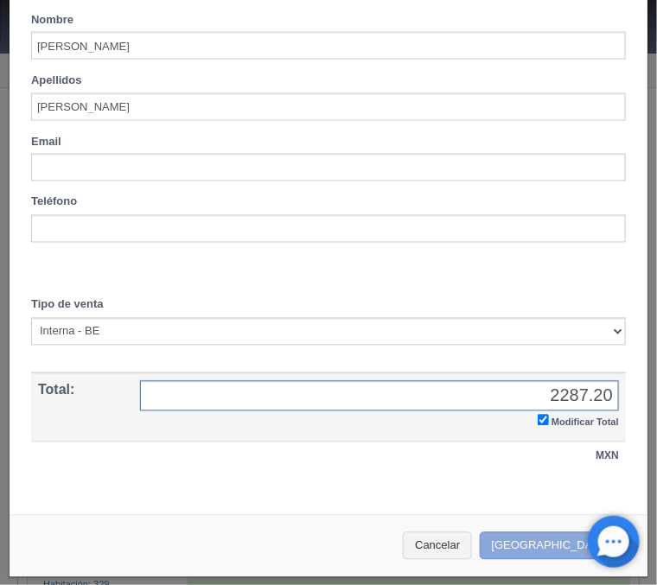
type input "2287.20"
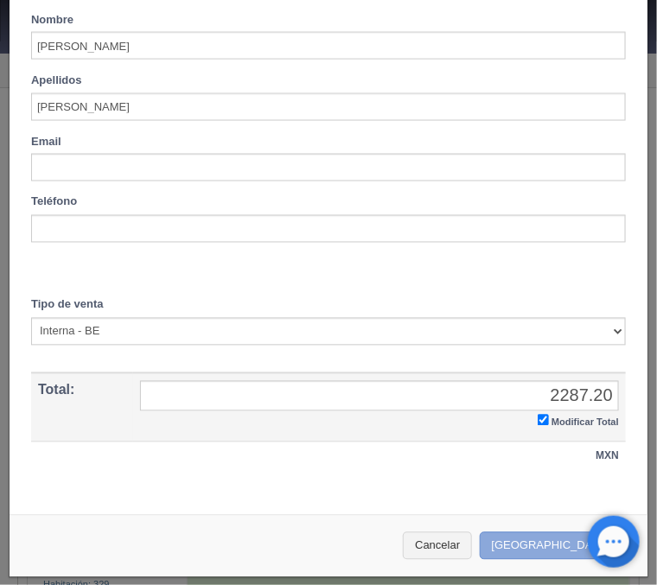
click at [546, 544] on button "[GEOGRAPHIC_DATA]" at bounding box center [555, 546] width 150 height 29
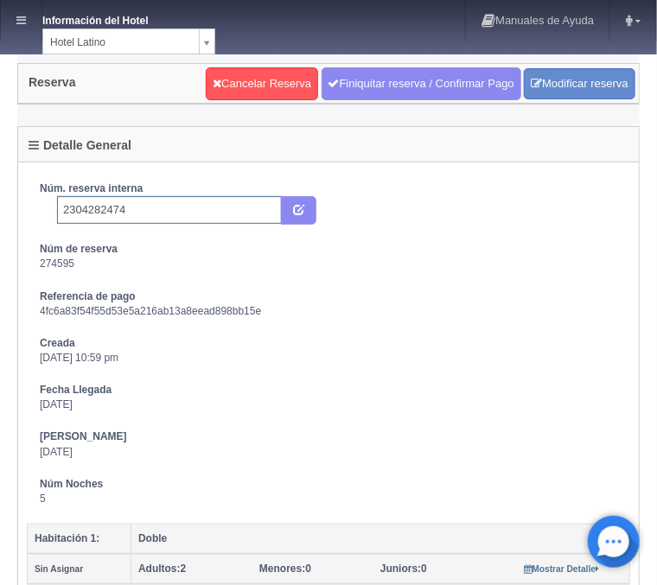
click at [156, 212] on input "2304282474" at bounding box center [169, 210] width 225 height 28
type input "2304282474 Expedia"
click at [284, 206] on button "submit" at bounding box center [298, 210] width 35 height 29
click at [439, 65] on div "Cancelar Reserva Finiquitar reserva / Confirmar Pago Modificar reserva" at bounding box center [420, 83] width 438 height 42
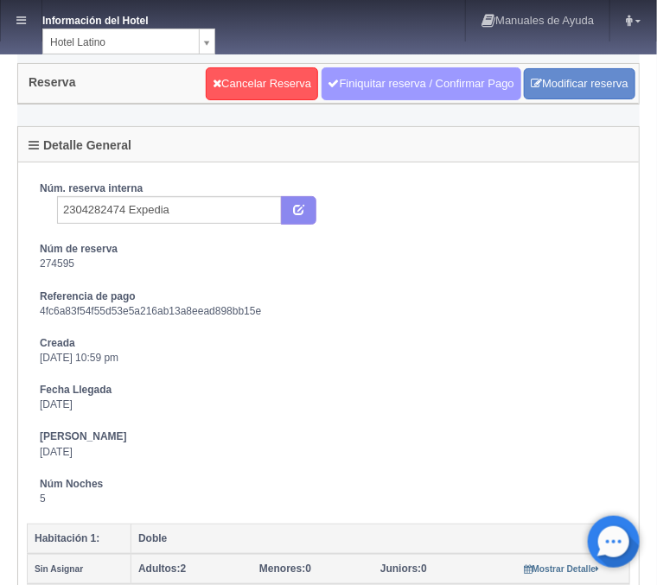
click at [436, 79] on link "Finiquitar reserva / Confirmar Pago" at bounding box center [421, 83] width 200 height 33
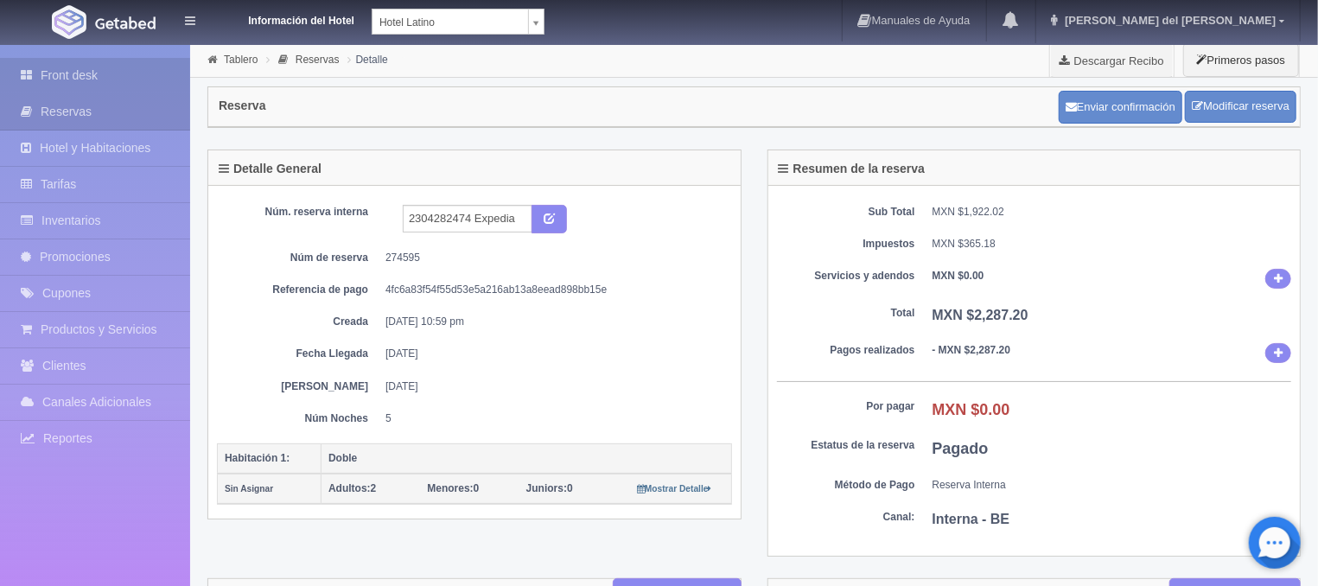
click at [96, 78] on link "Front desk" at bounding box center [95, 75] width 190 height 35
